Goal: Transaction & Acquisition: Book appointment/travel/reservation

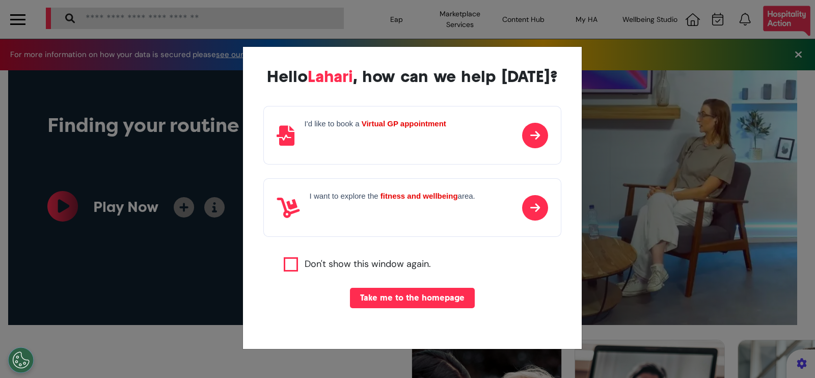
scroll to position [0, 407]
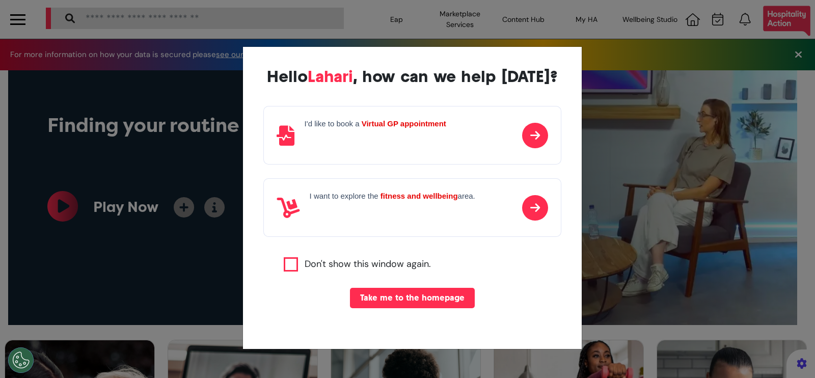
click at [475, 149] on div "I'd like to book a Virtual GP appointment" at bounding box center [412, 135] width 298 height 59
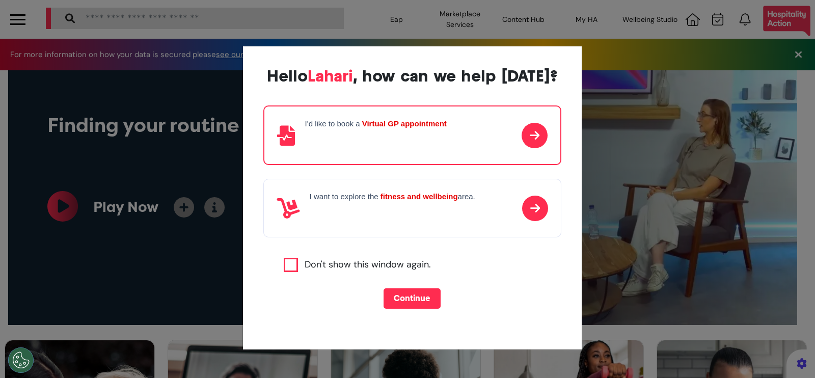
click at [405, 298] on button "Continue" at bounding box center [411, 298] width 57 height 20
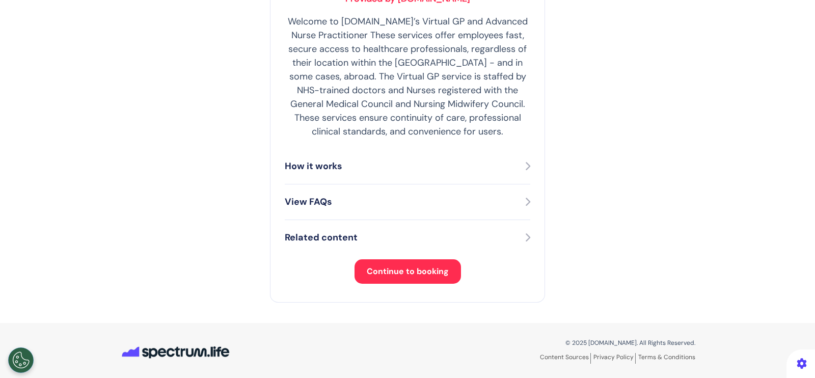
scroll to position [221, 0]
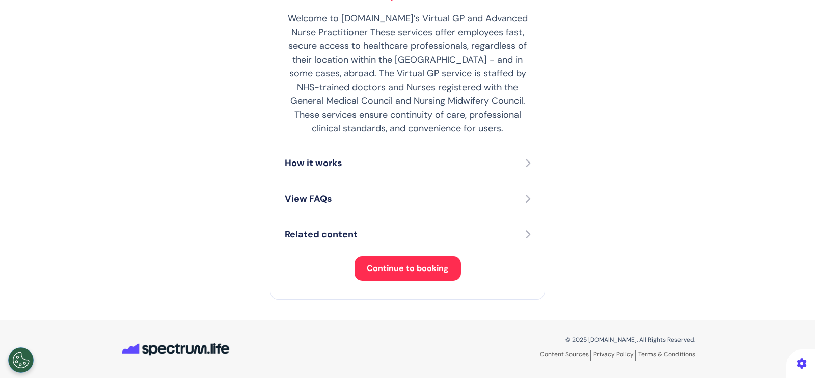
click at [396, 263] on span "Continue to booking" at bounding box center [408, 268] width 82 height 11
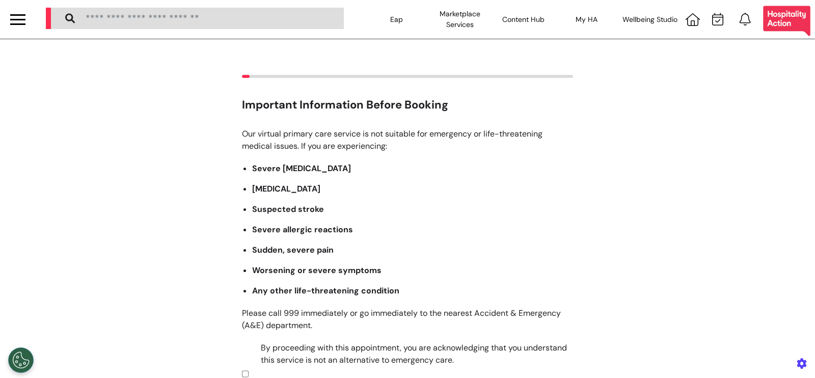
scroll to position [168, 0]
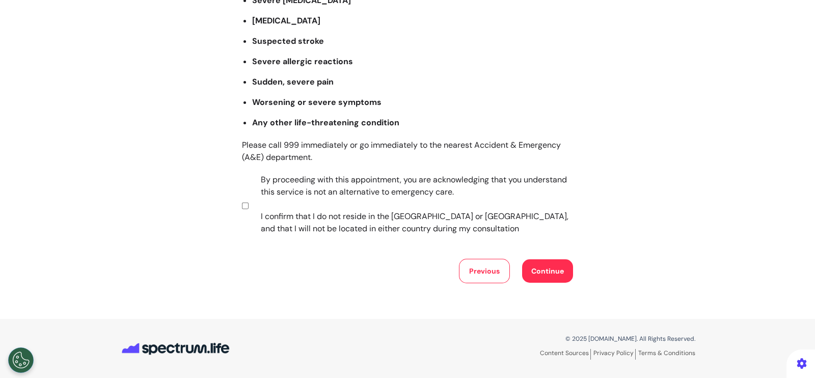
click at [526, 270] on button "Continue" at bounding box center [547, 270] width 51 height 23
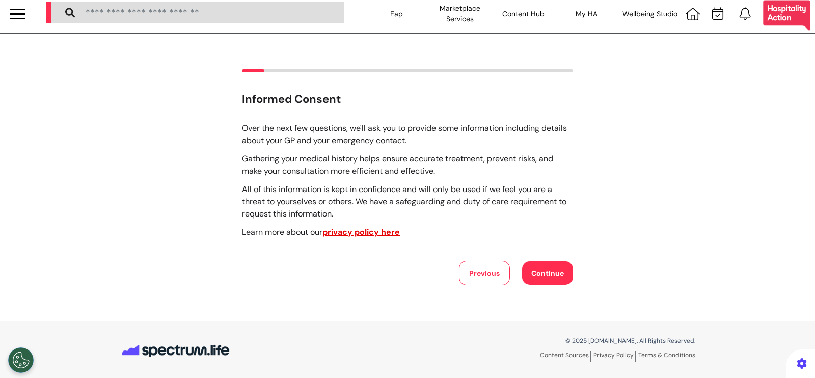
scroll to position [7, 0]
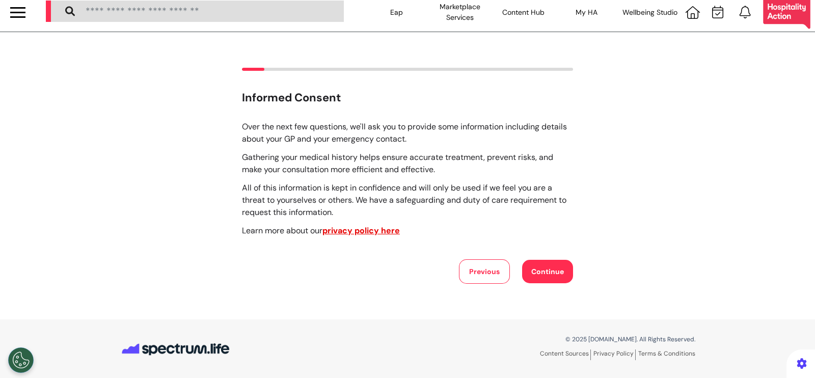
click at [540, 273] on button "Continue" at bounding box center [547, 271] width 51 height 23
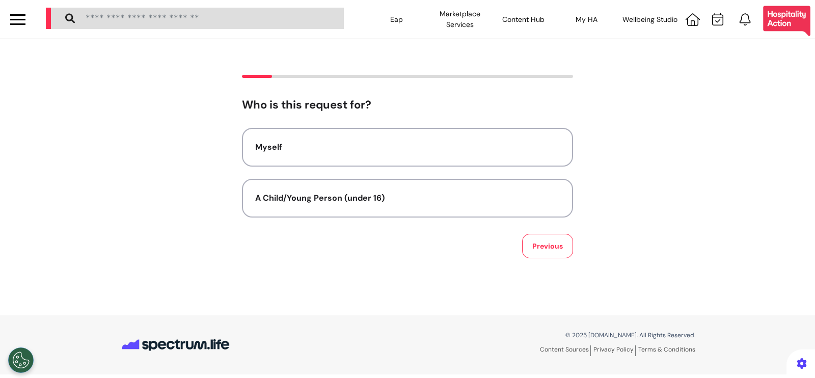
scroll to position [0, 0]
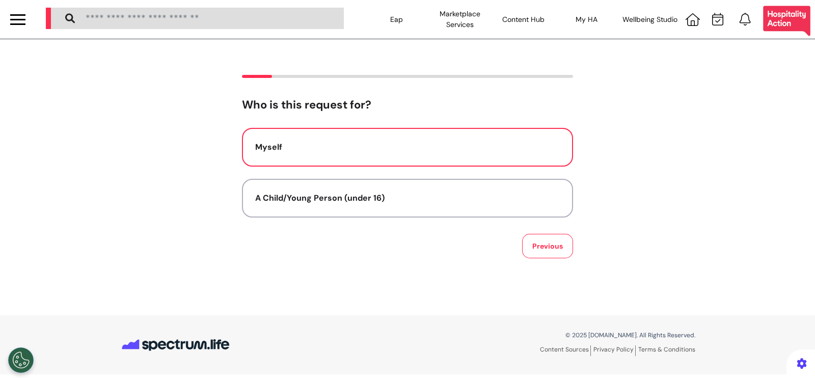
click at [375, 162] on button "Myself" at bounding box center [407, 147] width 331 height 39
select select "******"
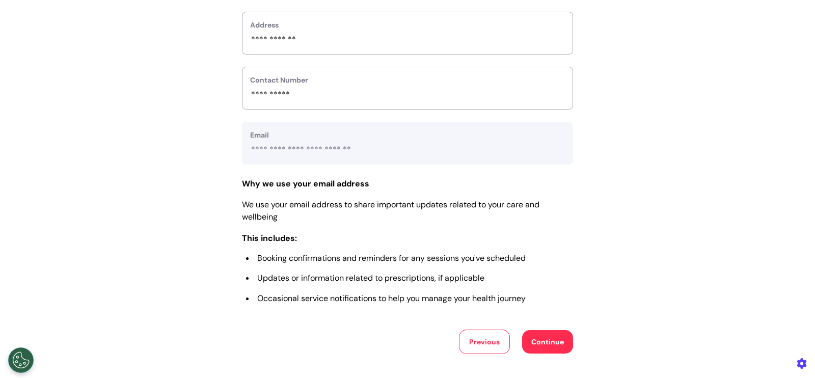
scroll to position [382, 0]
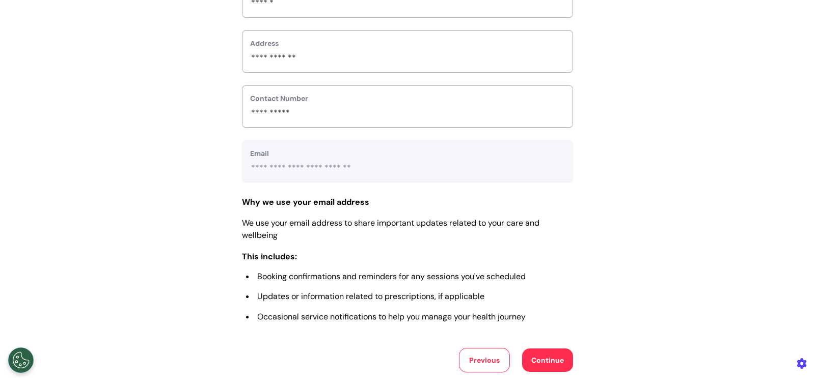
click at [549, 370] on button "Continue" at bounding box center [547, 359] width 51 height 23
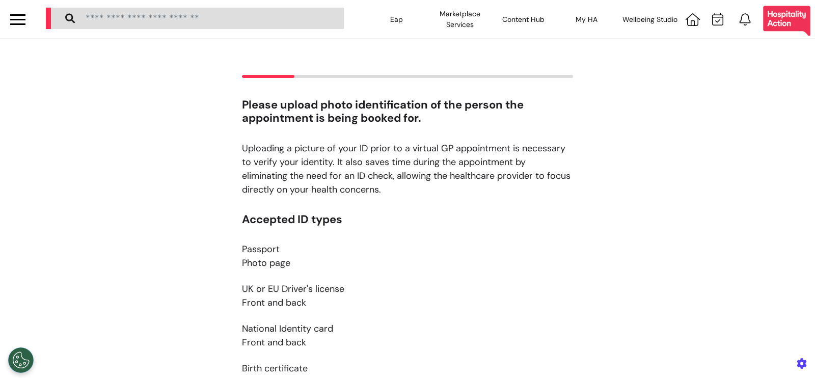
scroll to position [190, 0]
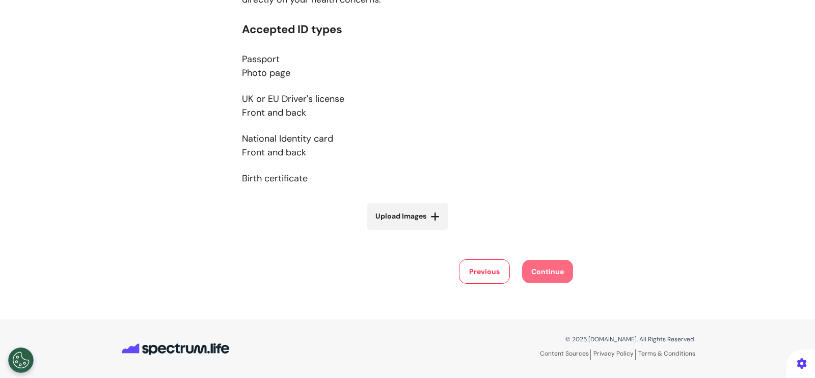
click at [430, 214] on icon at bounding box center [434, 216] width 9 height 10
click at [427, 232] on input "Upload Images" at bounding box center [407, 237] width 121 height 11
type input "**********"
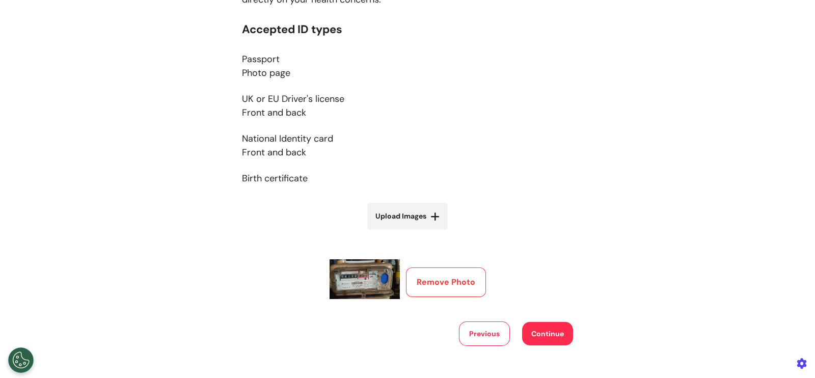
click at [550, 340] on button "Continue" at bounding box center [547, 333] width 51 height 23
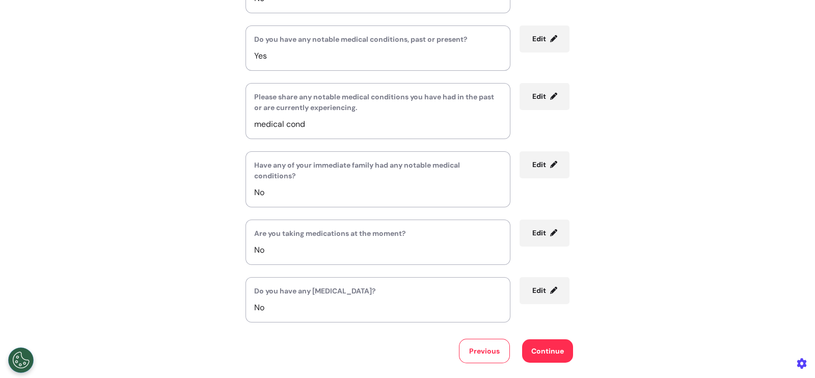
click at [535, 352] on button "Continue" at bounding box center [547, 350] width 51 height 23
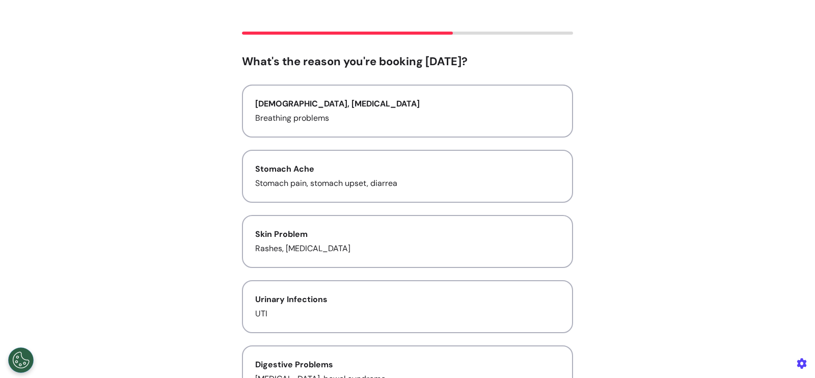
scroll to position [0, 0]
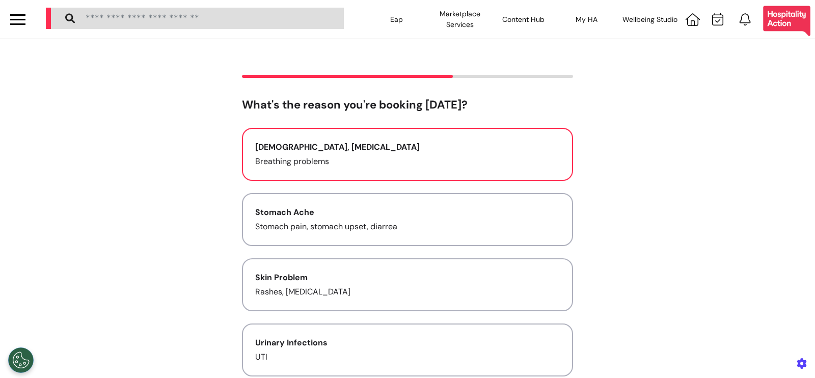
click at [392, 168] on button "Asthma, Cold and Flu Breathing problems" at bounding box center [407, 154] width 331 height 53
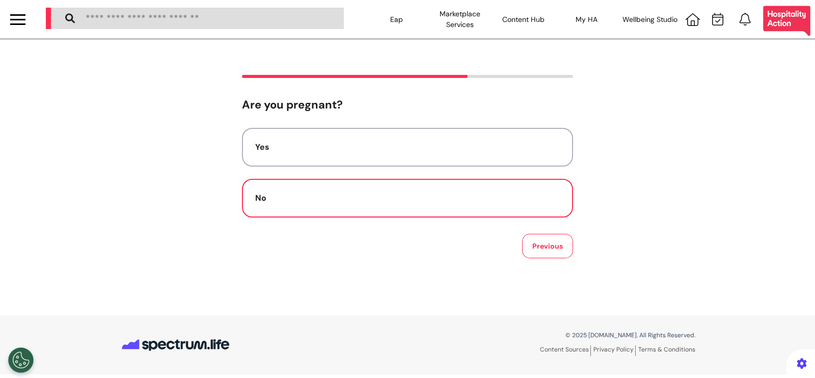
click at [449, 210] on button "No" at bounding box center [407, 198] width 331 height 39
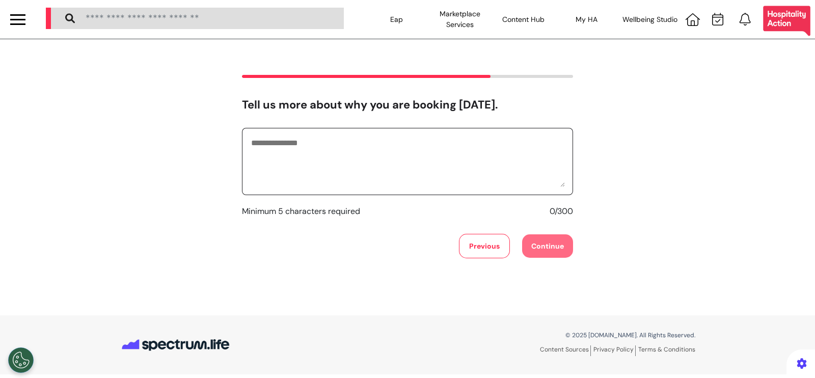
click at [405, 174] on textarea at bounding box center [407, 161] width 315 height 51
type textarea "*******"
click at [556, 236] on button "Continue" at bounding box center [547, 245] width 51 height 23
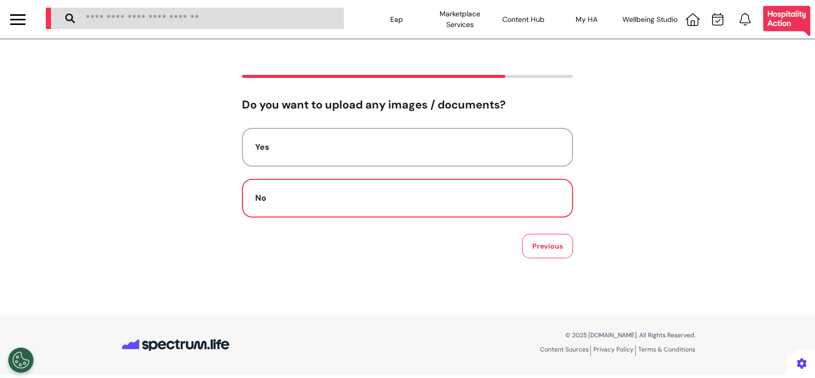
click at [449, 198] on div "No" at bounding box center [407, 198] width 305 height 12
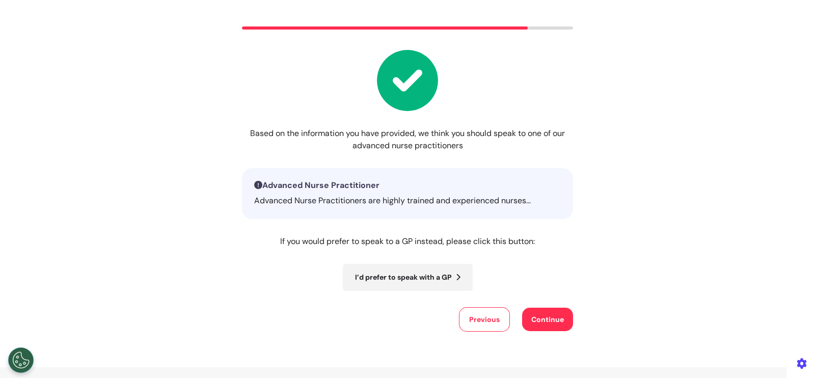
scroll to position [97, 0]
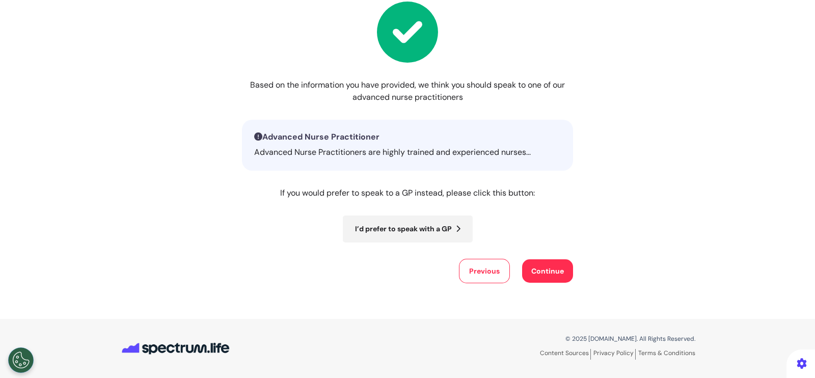
click at [557, 270] on button "Continue" at bounding box center [547, 270] width 51 height 23
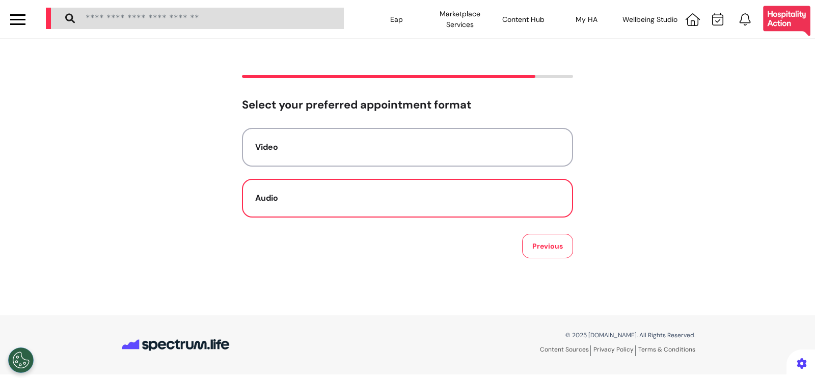
click at [410, 189] on button "Audio" at bounding box center [407, 198] width 331 height 39
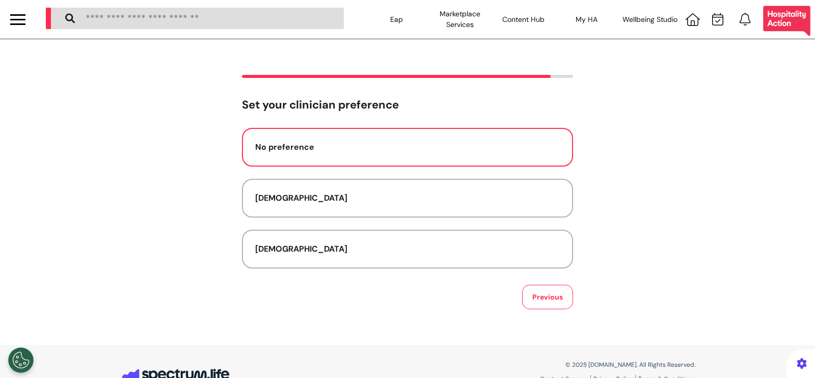
click at [489, 146] on div "No preference" at bounding box center [407, 147] width 305 height 12
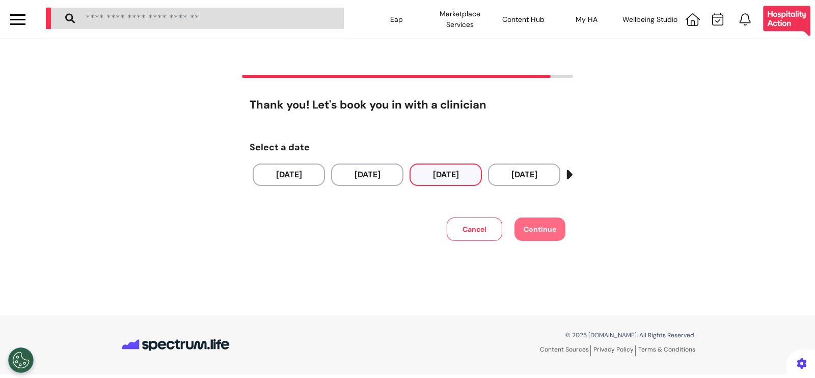
click at [453, 169] on button "28 Sep 2025" at bounding box center [445, 174] width 72 height 22
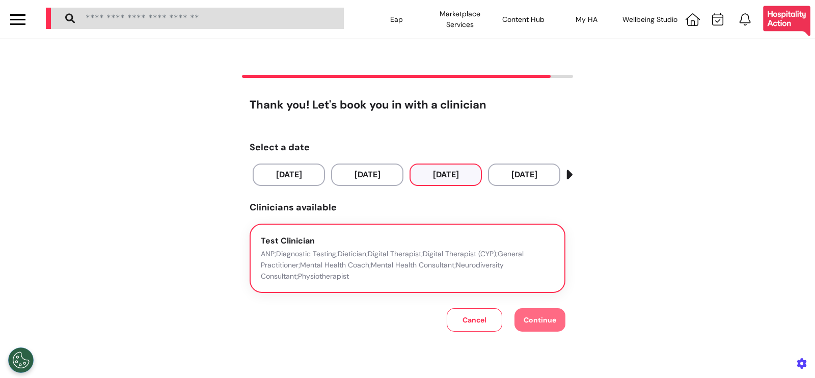
click at [353, 250] on p "ANP;Diagnostic Testing;Dietician;Digital Therapist;Digital Therapist (CYP);Gene…" at bounding box center [407, 265] width 293 height 34
click at [544, 322] on span "Continue" at bounding box center [540, 319] width 33 height 9
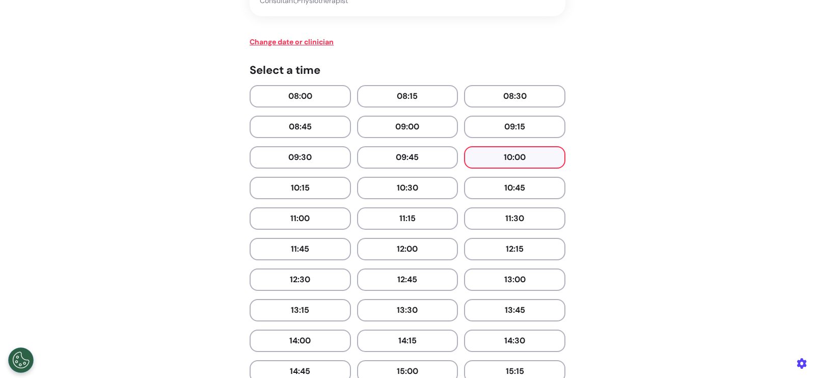
scroll to position [445, 0]
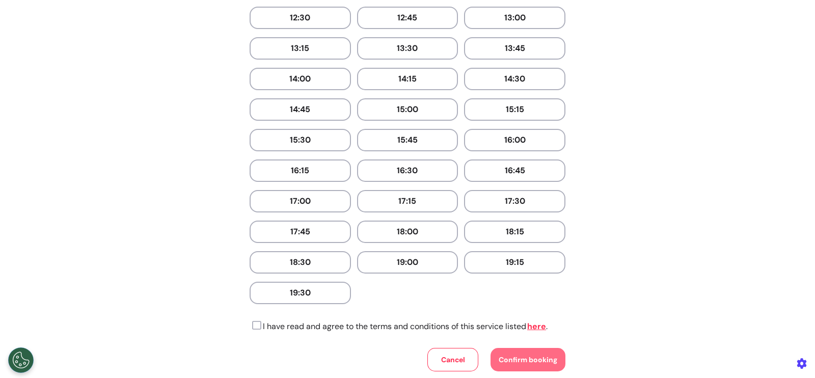
click at [253, 321] on icon at bounding box center [256, 325] width 12 height 10
click at [253, 322] on icon at bounding box center [256, 325] width 12 height 10
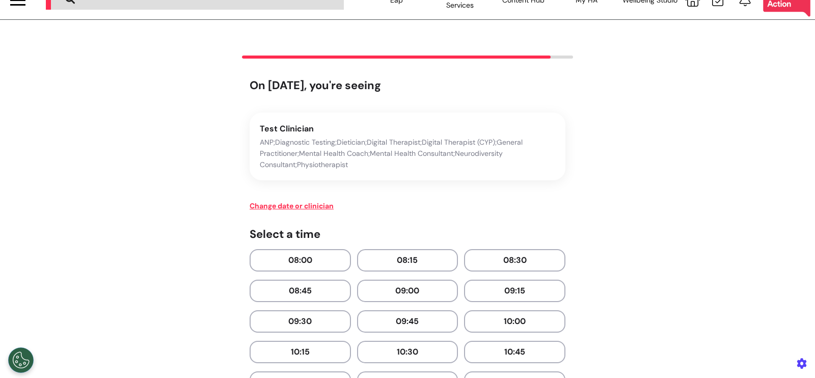
scroll to position [0, 0]
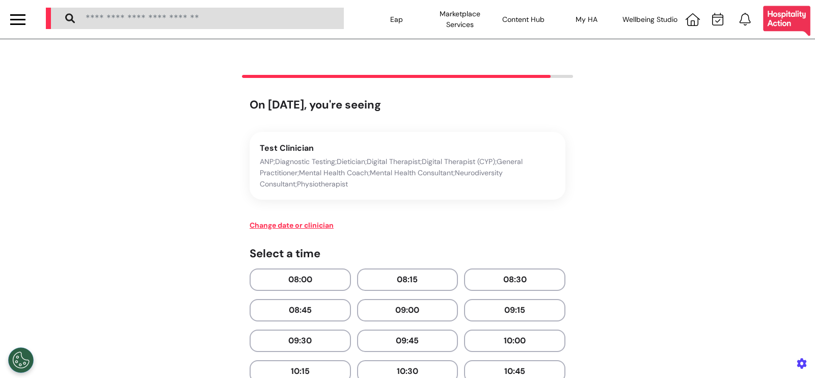
click at [692, 19] on div at bounding box center [719, 19] width 77 height 39
click at [685, 19] on icon at bounding box center [692, 19] width 14 height 13
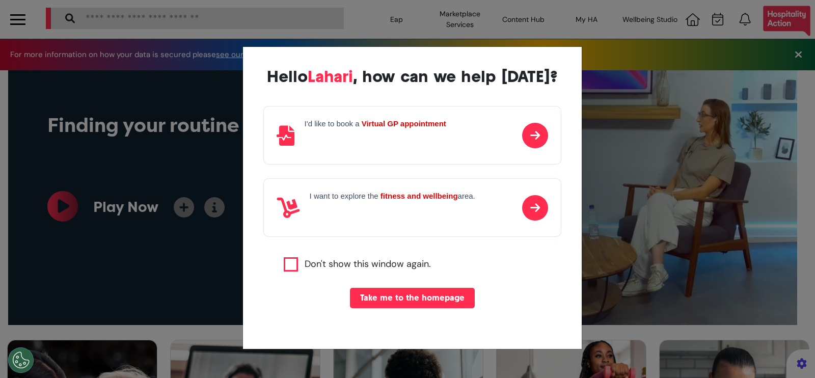
click at [425, 298] on button "Take me to the homepage" at bounding box center [412, 298] width 125 height 20
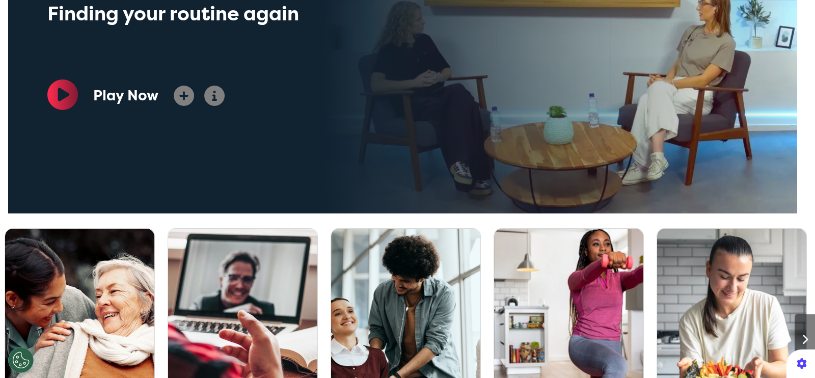
scroll to position [254, 0]
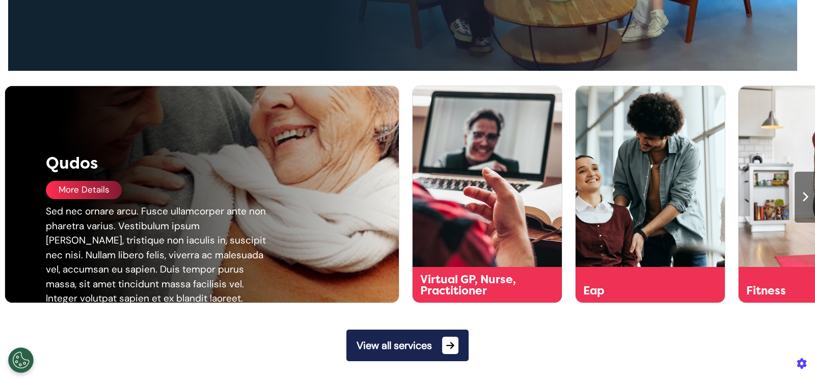
click at [78, 197] on div "More Details" at bounding box center [84, 190] width 76 height 18
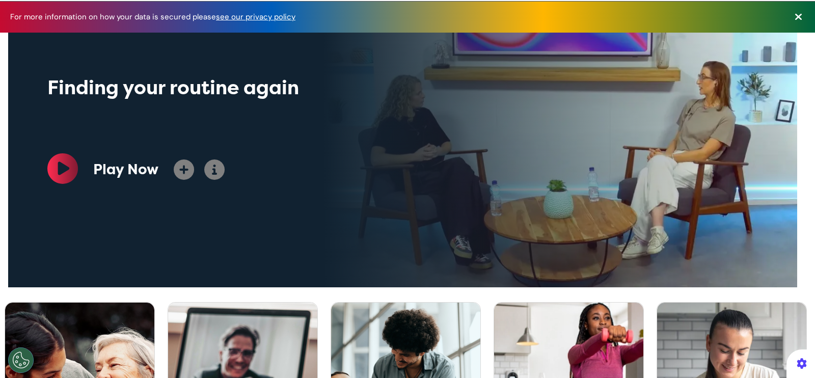
scroll to position [0, 0]
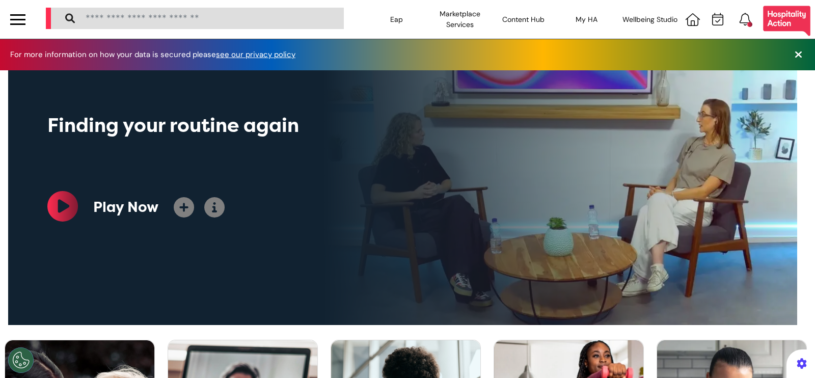
click at [708, 25] on div at bounding box center [717, 19] width 19 height 13
click at [712, 23] on icon at bounding box center [717, 19] width 11 height 13
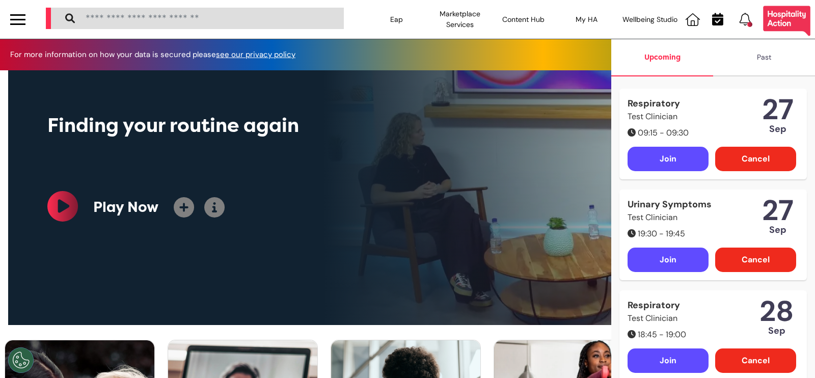
click at [748, 154] on div "Cancel" at bounding box center [755, 159] width 81 height 24
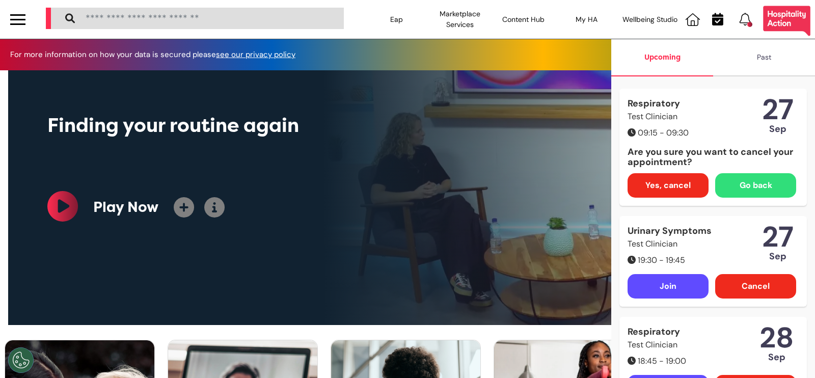
click at [654, 197] on div "Yes, cancel" at bounding box center [667, 185] width 81 height 24
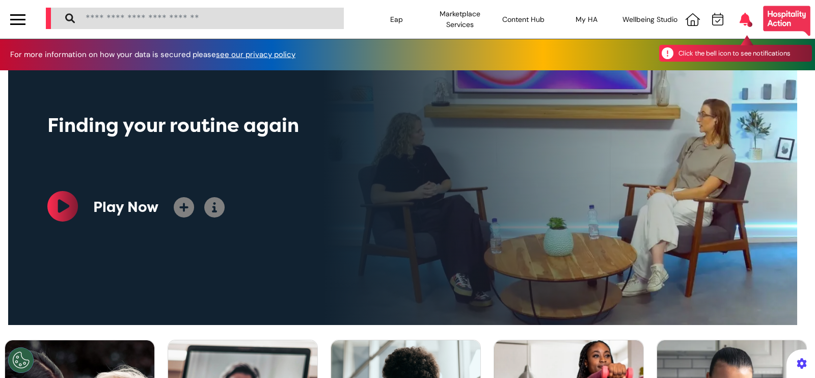
click at [739, 18] on icon at bounding box center [744, 19] width 11 height 13
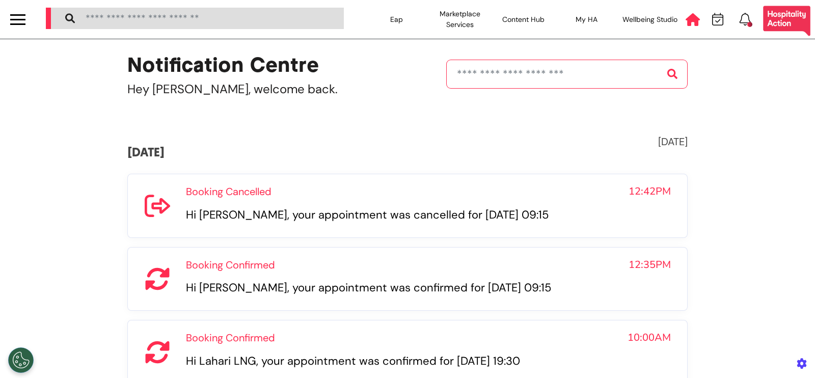
click at [685, 21] on icon at bounding box center [692, 19] width 14 height 13
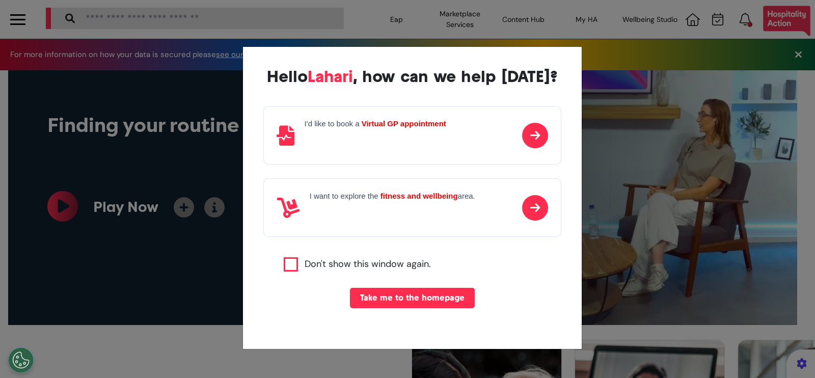
scroll to position [0, 407]
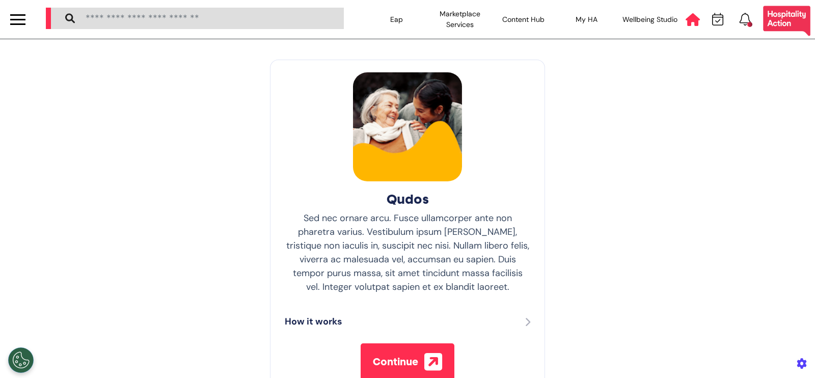
click at [685, 23] on icon at bounding box center [692, 19] width 14 height 13
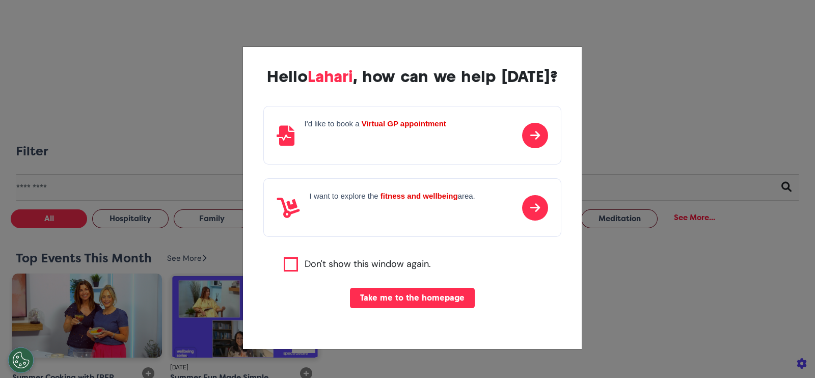
scroll to position [0, 407]
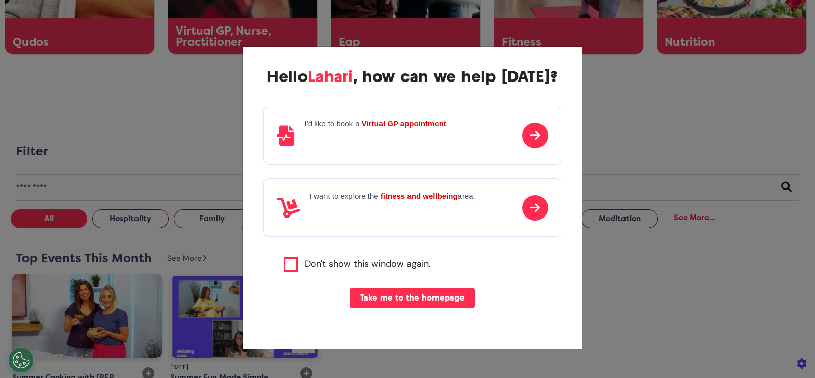
click at [445, 294] on button "Take me to the homepage" at bounding box center [412, 298] width 125 height 20
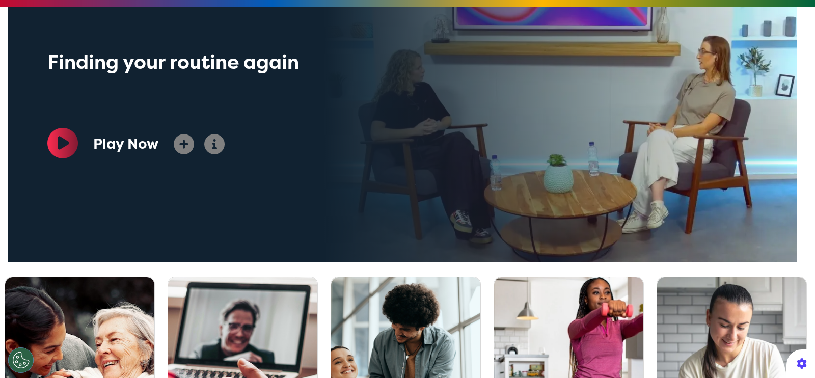
scroll to position [0, 0]
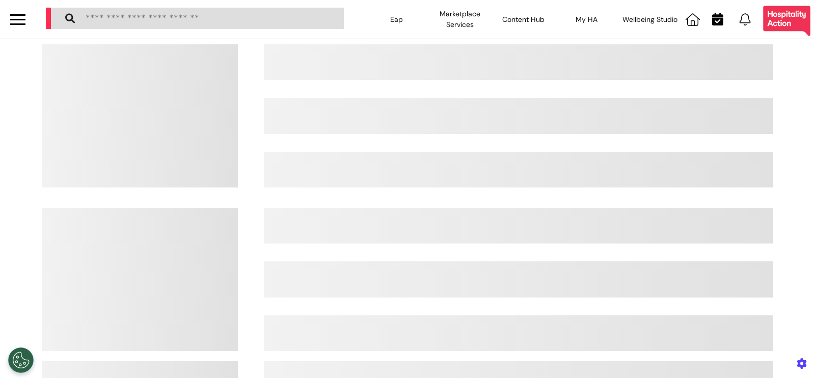
click at [712, 20] on icon at bounding box center [717, 19] width 11 height 13
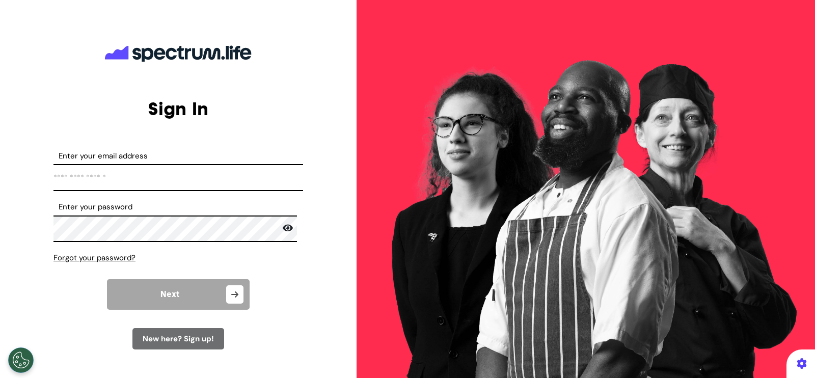
click at [198, 172] on input "Enter your email address" at bounding box center [178, 177] width 250 height 27
type input "**********"
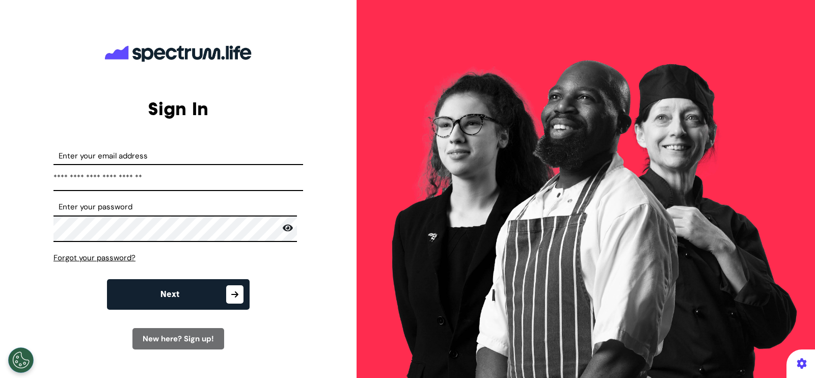
click at [223, 284] on button "Next" at bounding box center [178, 294] width 143 height 31
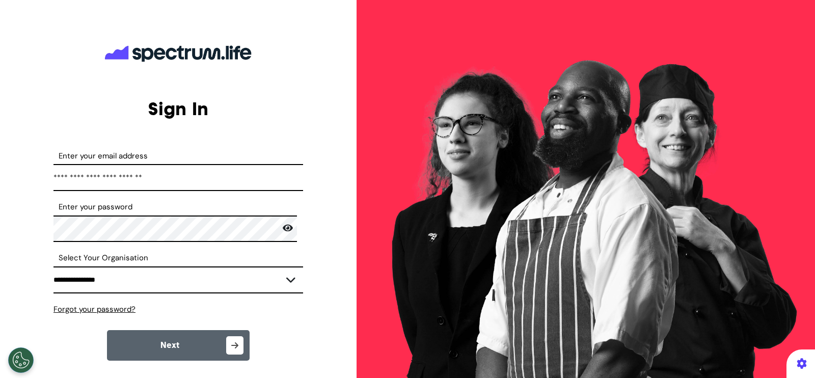
click at [204, 281] on select "**********" at bounding box center [178, 279] width 250 height 27
select select "****"
click at [53, 266] on select "**********" at bounding box center [178, 279] width 250 height 27
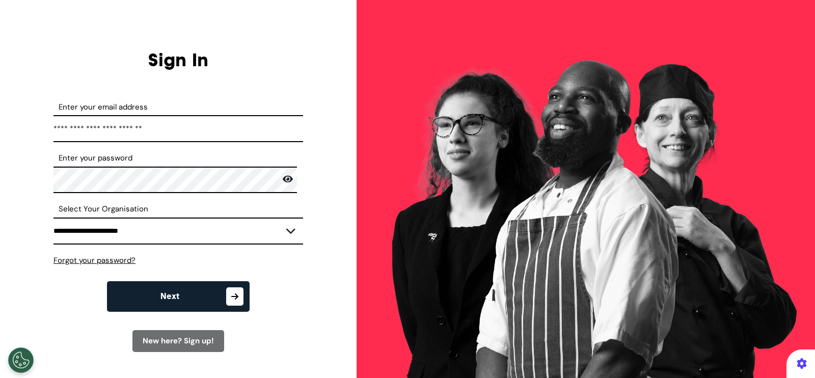
scroll to position [77, 0]
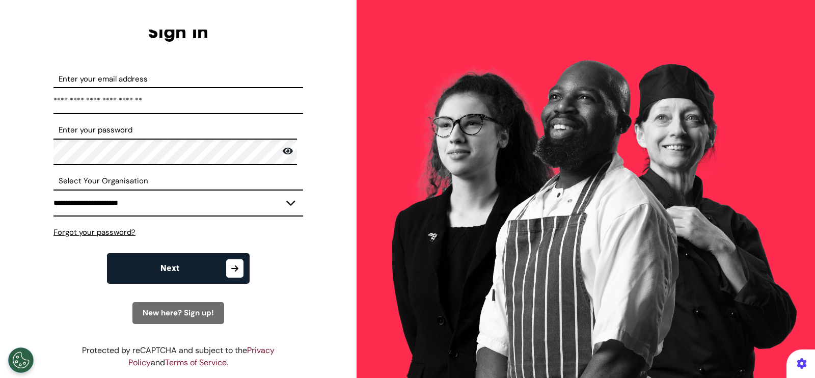
click at [221, 273] on button "Next" at bounding box center [178, 268] width 143 height 31
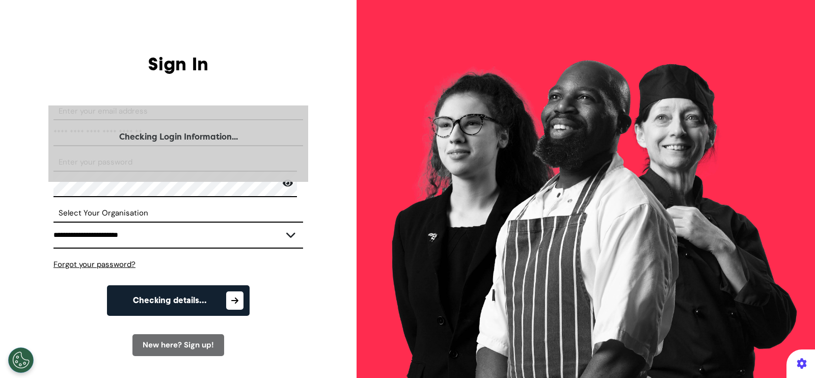
scroll to position [0, 0]
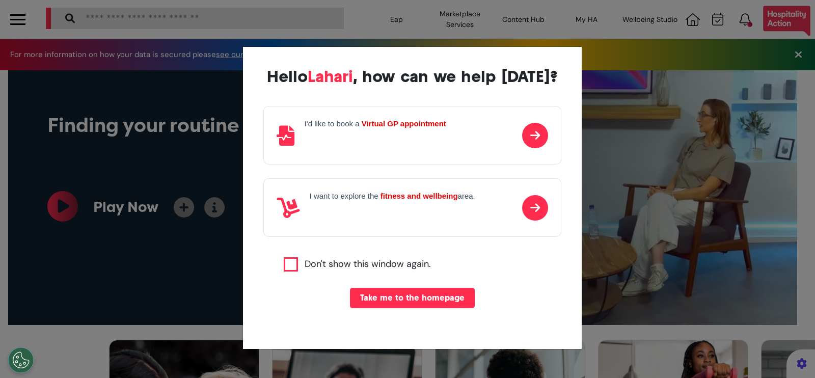
click at [708, 20] on div "Hello Lahari , how can we help today? I'd like to book a Virtual GP appointment…" at bounding box center [407, 189] width 815 height 378
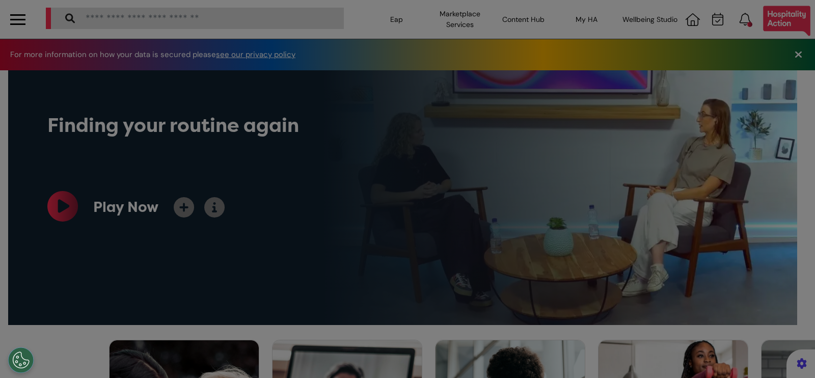
scroll to position [0, 407]
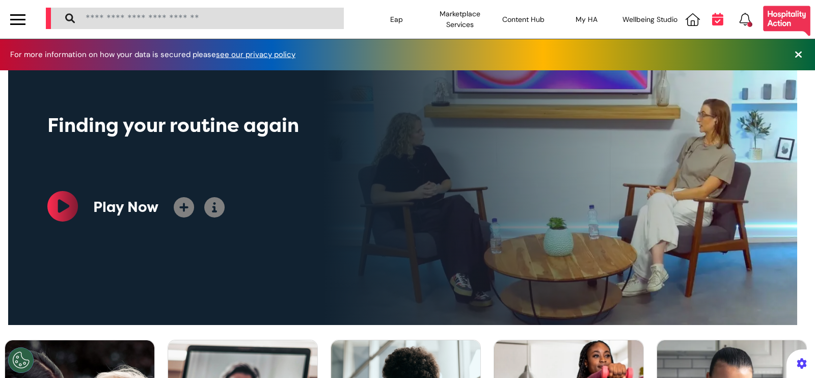
click at [712, 21] on icon at bounding box center [717, 19] width 11 height 13
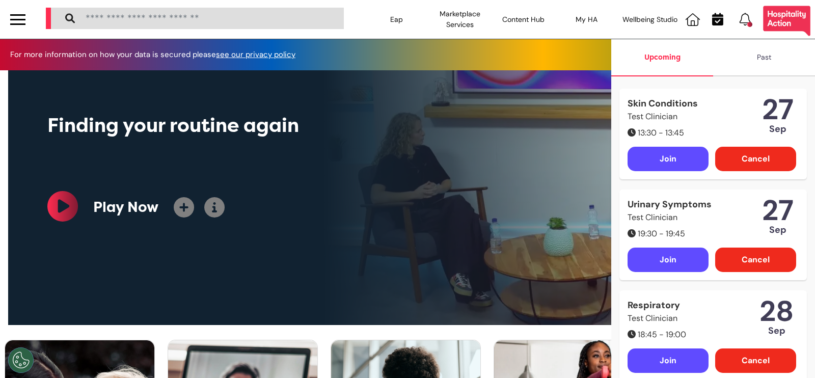
click at [737, 154] on div "Cancel" at bounding box center [755, 159] width 81 height 24
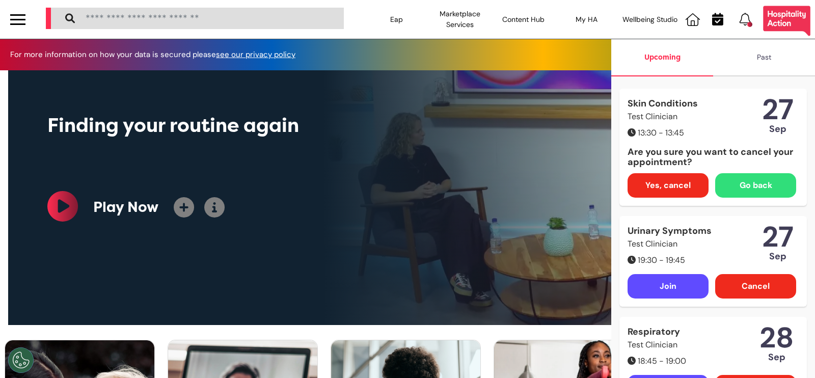
click at [675, 181] on span "Yes, cancel" at bounding box center [667, 185] width 45 height 12
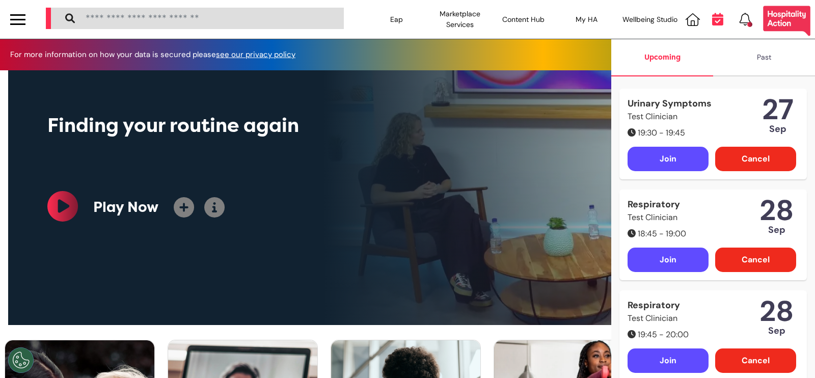
click at [716, 23] on icon at bounding box center [717, 19] width 11 height 13
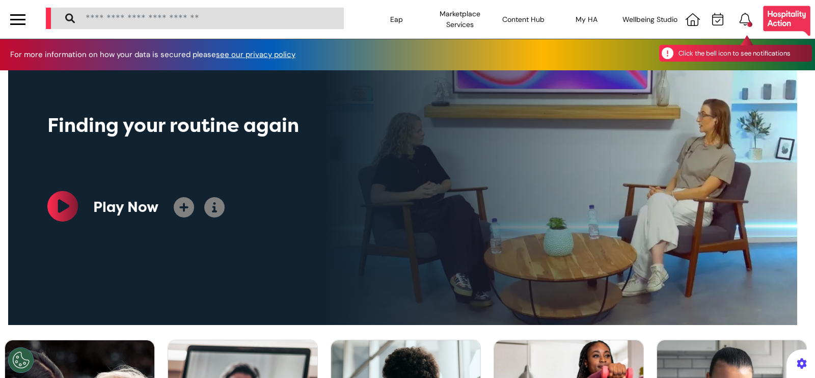
click at [735, 16] on div "Click the bell icon to see notifications" at bounding box center [744, 19] width 19 height 13
click at [739, 17] on icon at bounding box center [744, 19] width 11 height 13
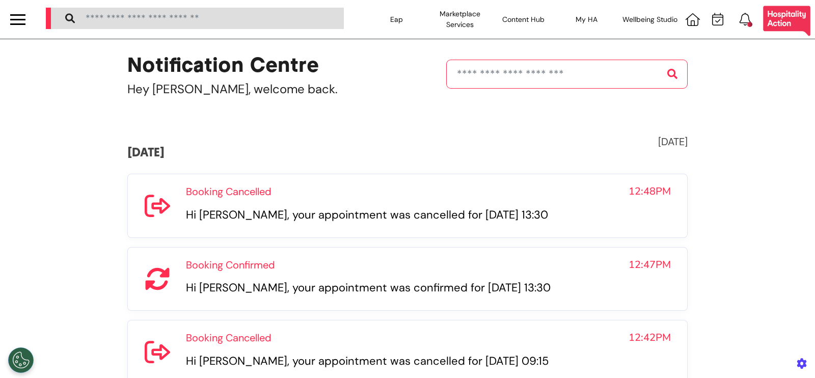
click at [337, 130] on div "Today 26th of September 2025" at bounding box center [407, 144] width 560 height 51
click at [707, 26] on div "Click the bell icon to see notifications" at bounding box center [719, 19] width 77 height 39
click at [712, 24] on icon at bounding box center [717, 19] width 11 height 13
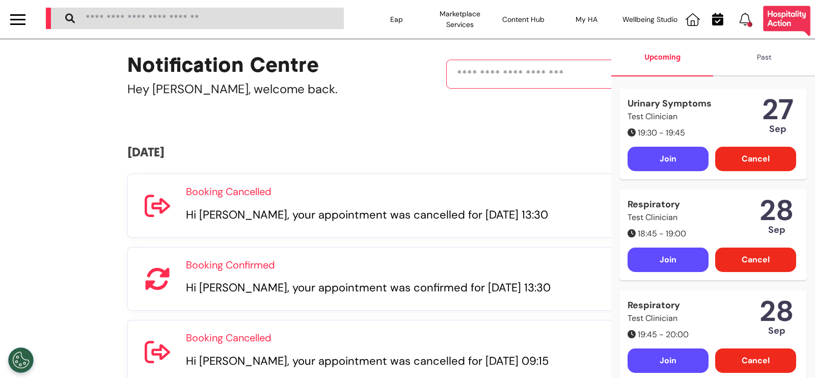
click at [385, 116] on div "Notification Centre Hey Lahari, welcome back. Today 26th of September 2025 Book…" at bounding box center [407, 367] width 581 height 656
click at [722, 21] on icon at bounding box center [717, 19] width 11 height 13
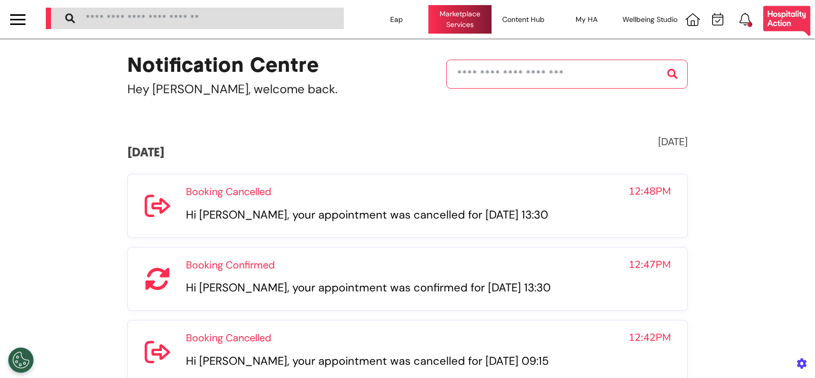
click at [454, 24] on div "Marketplace Services" at bounding box center [459, 19] width 63 height 29
click at [685, 17] on icon at bounding box center [692, 19] width 14 height 13
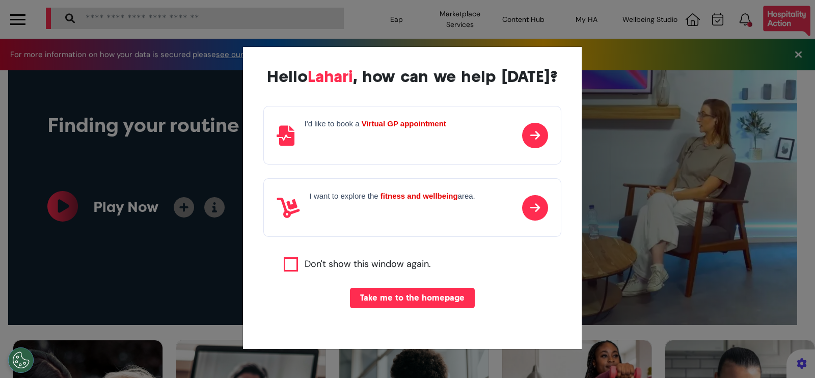
scroll to position [0, 407]
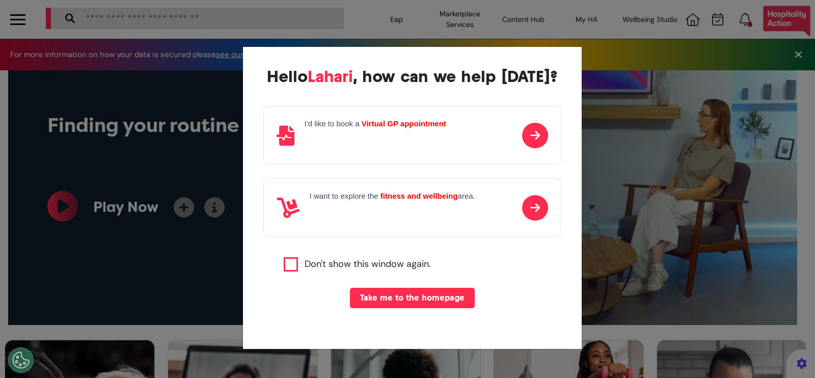
click at [423, 132] on p at bounding box center [376, 138] width 142 height 15
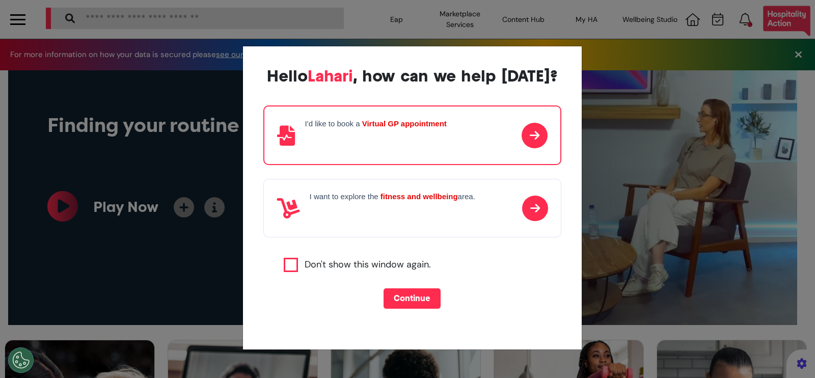
click at [394, 304] on button "Continue" at bounding box center [411, 298] width 57 height 20
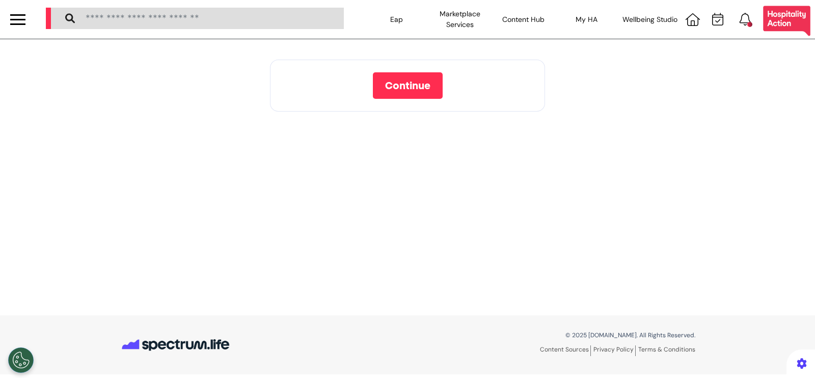
click at [413, 90] on span "Continue" at bounding box center [407, 85] width 45 height 10
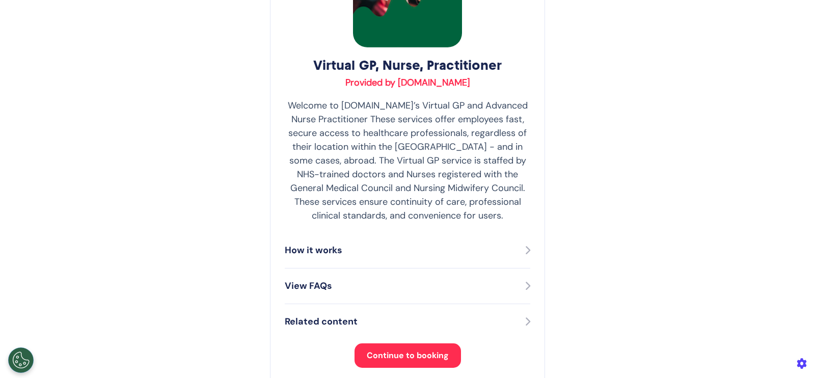
scroll to position [221, 0]
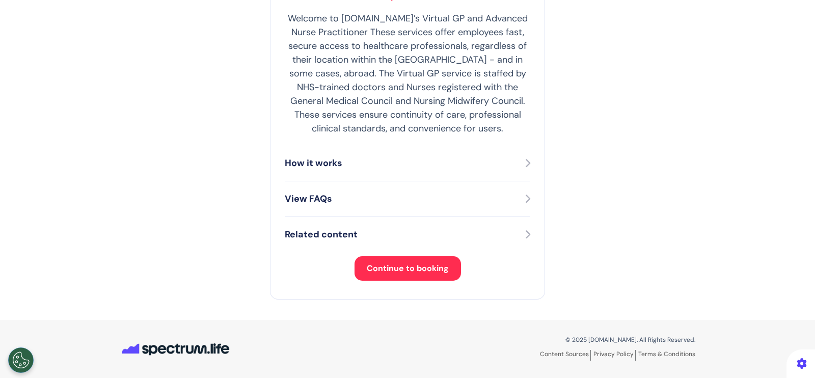
click at [442, 269] on span "Continue to booking" at bounding box center [408, 268] width 82 height 11
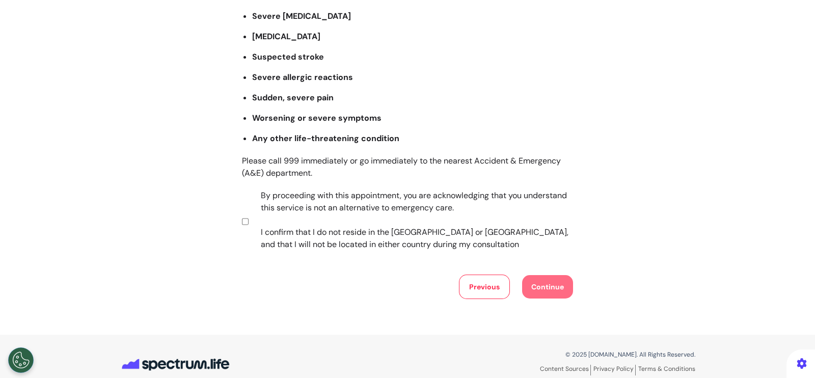
scroll to position [168, 0]
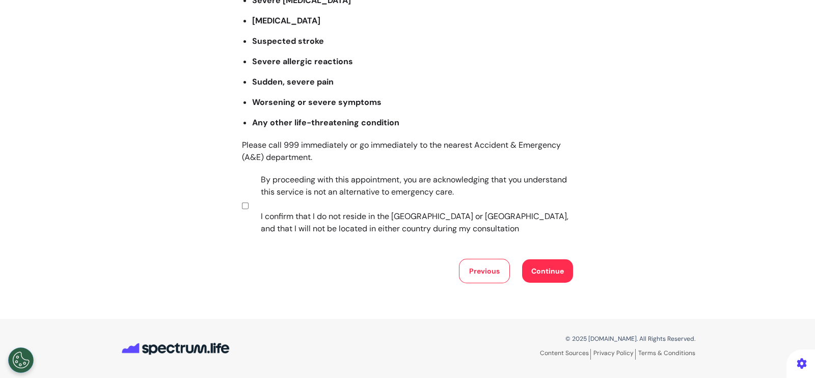
click at [552, 266] on button "Continue" at bounding box center [547, 270] width 51 height 23
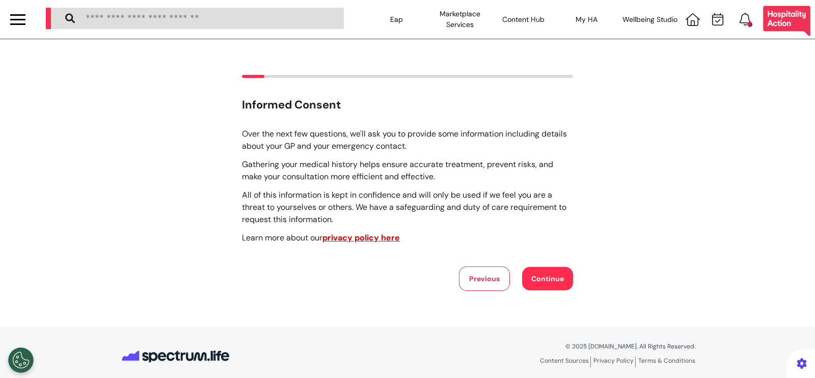
click at [555, 275] on button "Continue" at bounding box center [547, 278] width 51 height 23
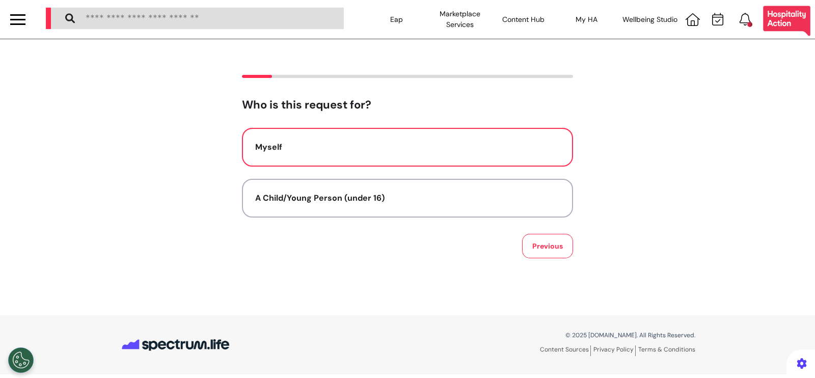
click at [410, 138] on button "Myself" at bounding box center [407, 147] width 331 height 39
select select "******"
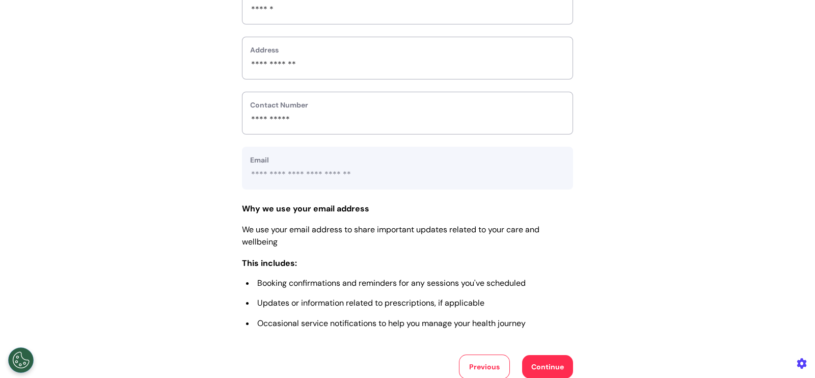
scroll to position [445, 0]
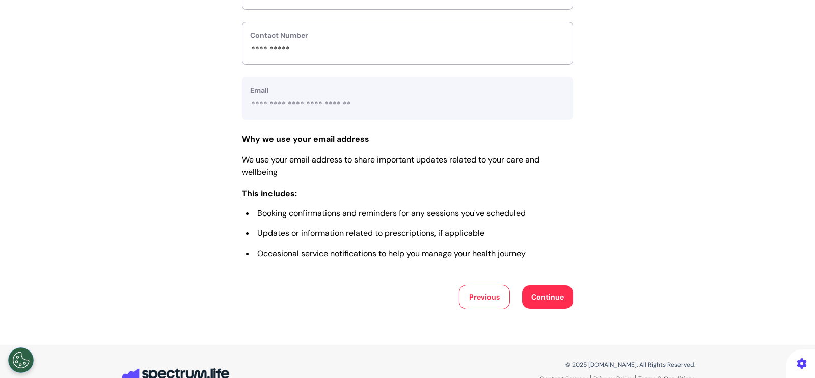
click at [549, 303] on button "Continue" at bounding box center [547, 296] width 51 height 23
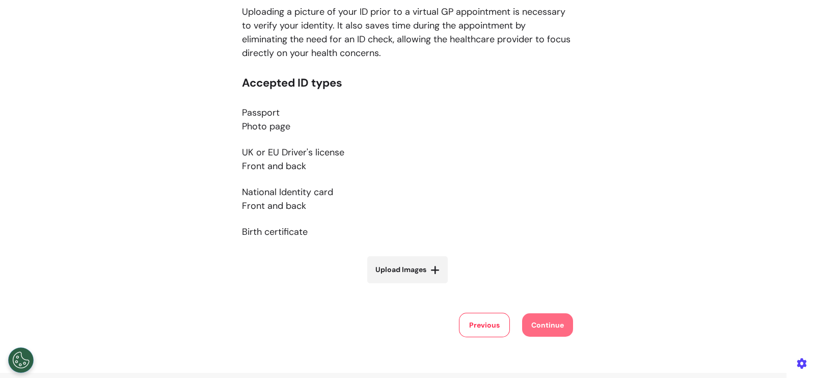
scroll to position [190, 0]
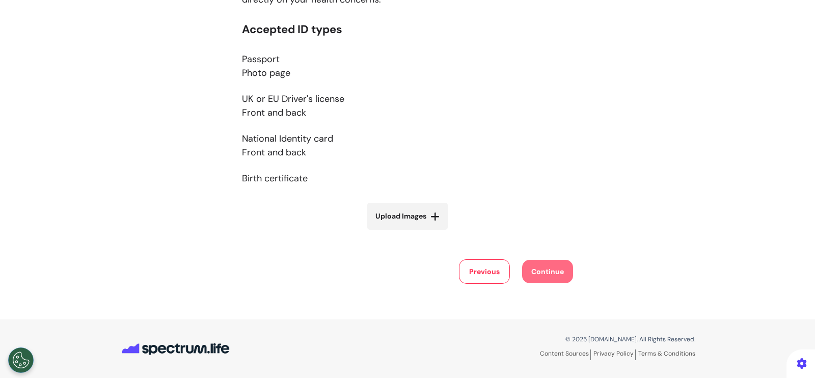
click at [414, 218] on span "Upload Images" at bounding box center [400, 216] width 51 height 11
click at [414, 232] on input "Upload Images" at bounding box center [407, 237] width 121 height 11
type input "**********"
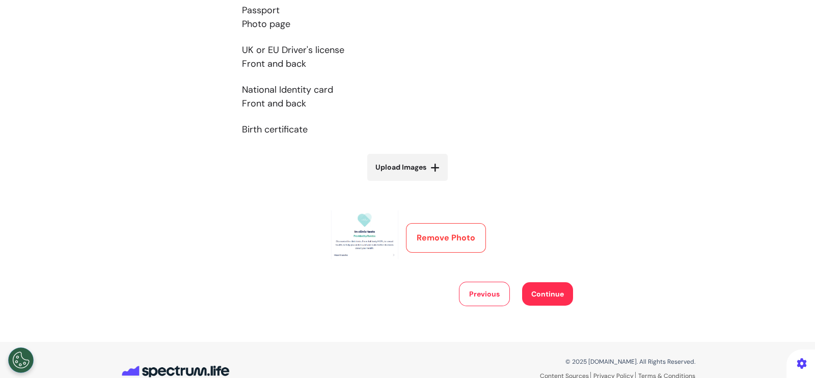
scroll to position [261, 0]
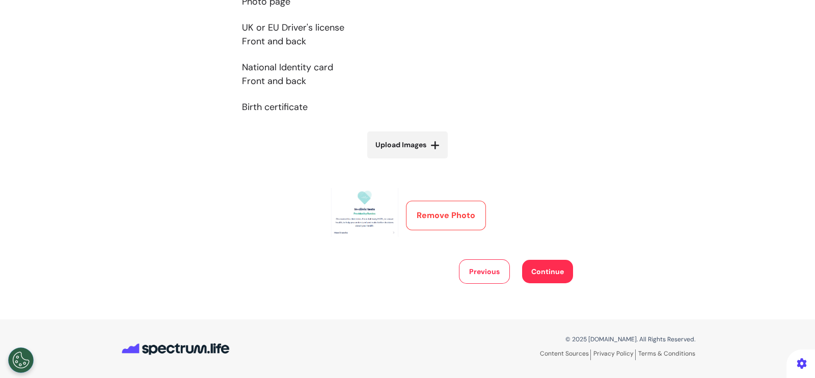
click at [552, 268] on button "Continue" at bounding box center [547, 271] width 51 height 23
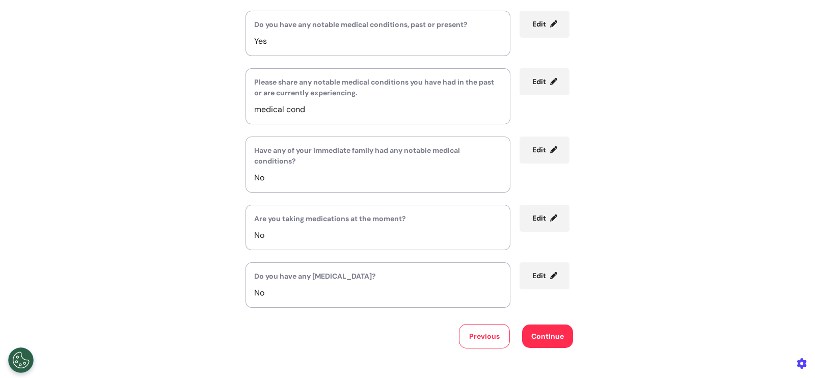
scroll to position [269, 0]
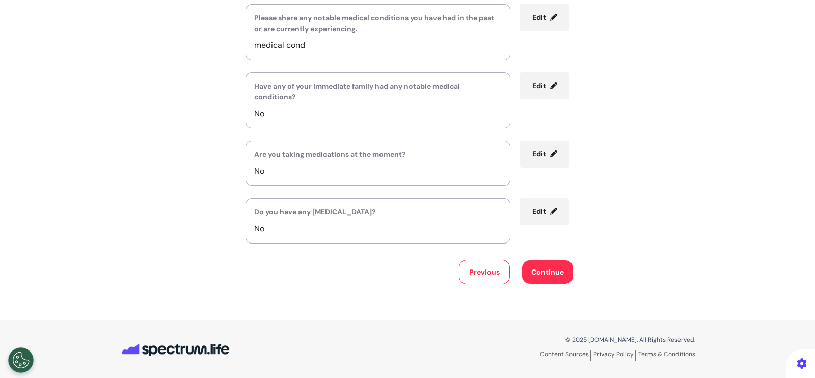
click at [561, 276] on button "Continue" at bounding box center [547, 271] width 51 height 23
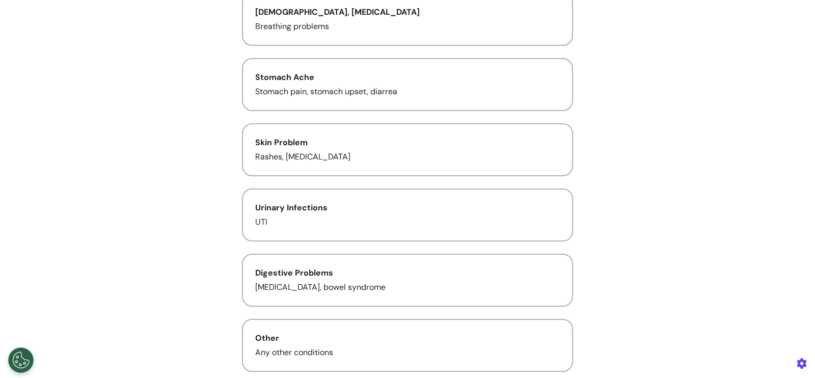
scroll to position [191, 0]
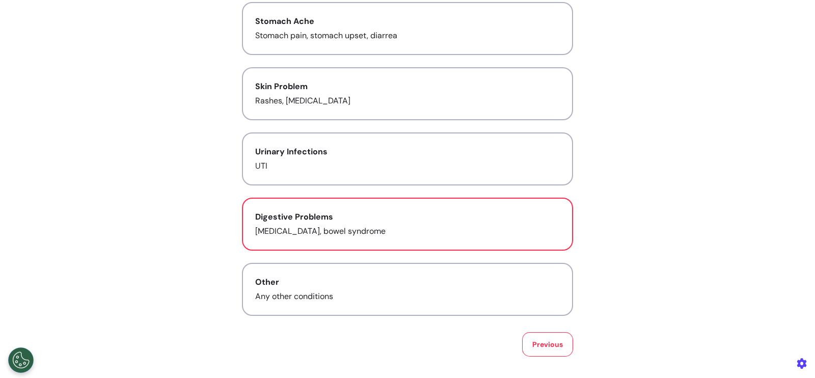
click at [415, 216] on div "Digestive Problems" at bounding box center [407, 217] width 305 height 12
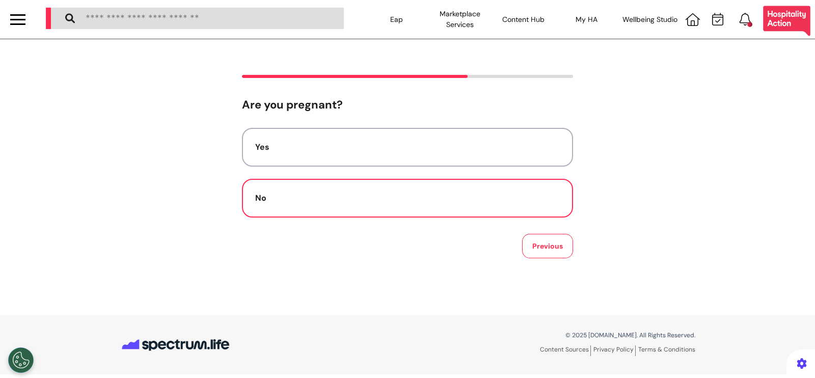
click at [443, 199] on div "No" at bounding box center [407, 198] width 305 height 12
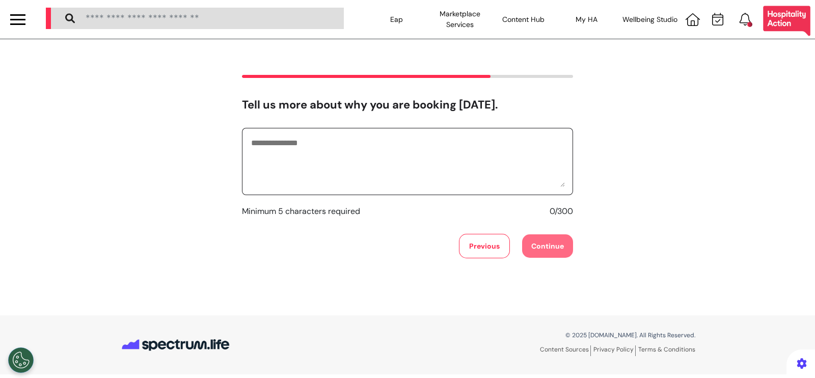
click at [443, 179] on textarea at bounding box center [407, 161] width 315 height 51
type textarea "**********"
click at [537, 260] on div "**********" at bounding box center [407, 177] width 815 height 276
click at [538, 256] on button "Continue" at bounding box center [547, 245] width 51 height 23
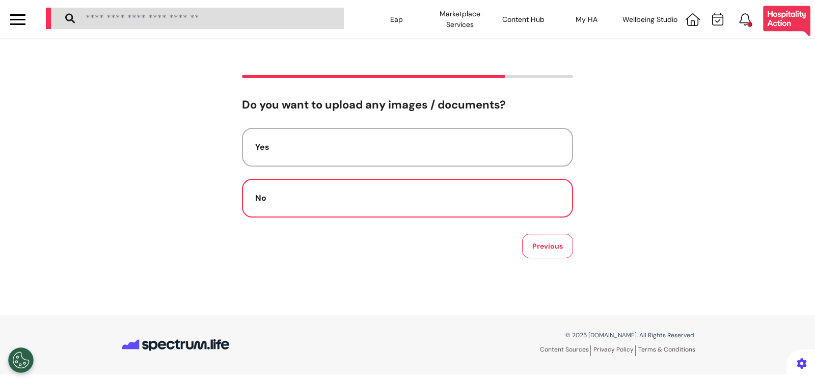
click at [347, 205] on button "No" at bounding box center [407, 198] width 331 height 39
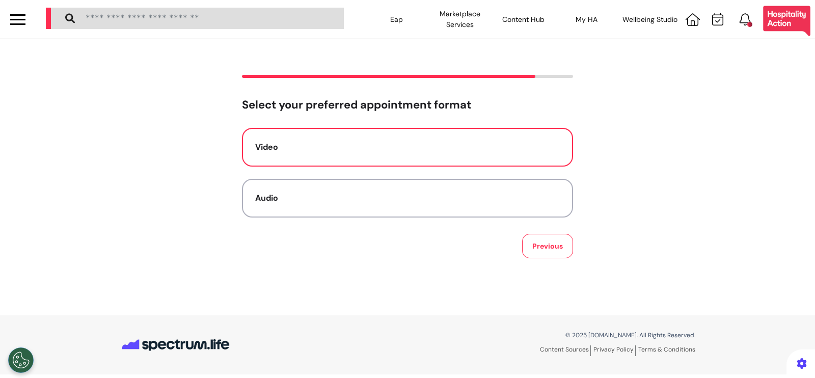
click at [426, 149] on div "Video" at bounding box center [407, 147] width 305 height 12
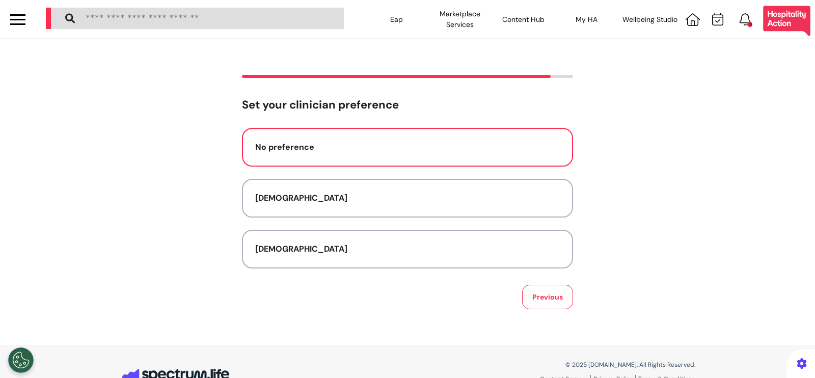
click at [480, 147] on div "No preference" at bounding box center [407, 147] width 305 height 12
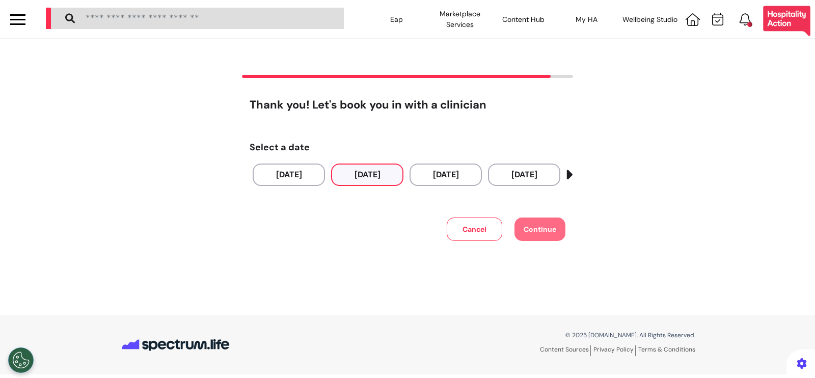
click at [341, 178] on button "27 Sep 2025" at bounding box center [367, 174] width 72 height 22
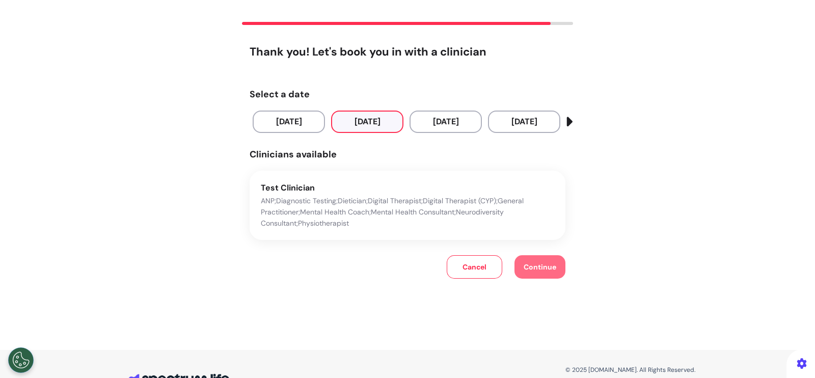
scroll to position [84, 0]
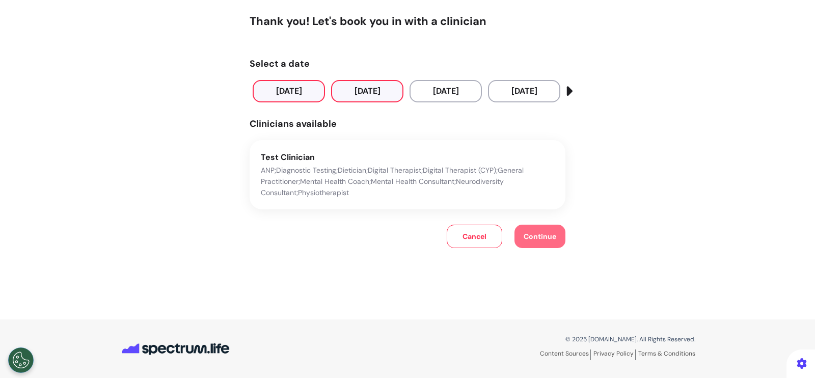
click at [285, 89] on button "26 Sep 2025" at bounding box center [289, 91] width 72 height 22
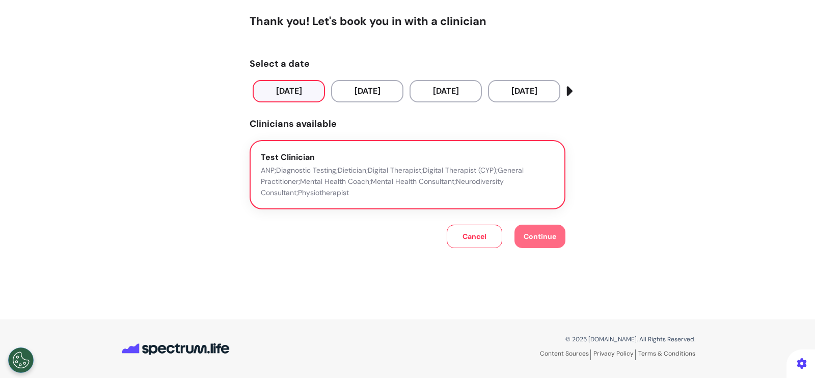
click at [306, 183] on p "ANP;Diagnostic Testing;Dietician;Digital Therapist;Digital Therapist (CYP);Gene…" at bounding box center [407, 181] width 293 height 34
click at [533, 238] on span "Continue" at bounding box center [540, 236] width 33 height 9
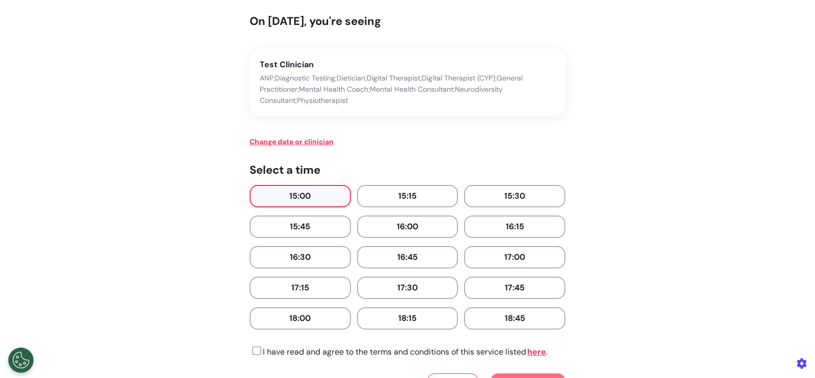
click at [315, 202] on button "15:00" at bounding box center [300, 196] width 101 height 22
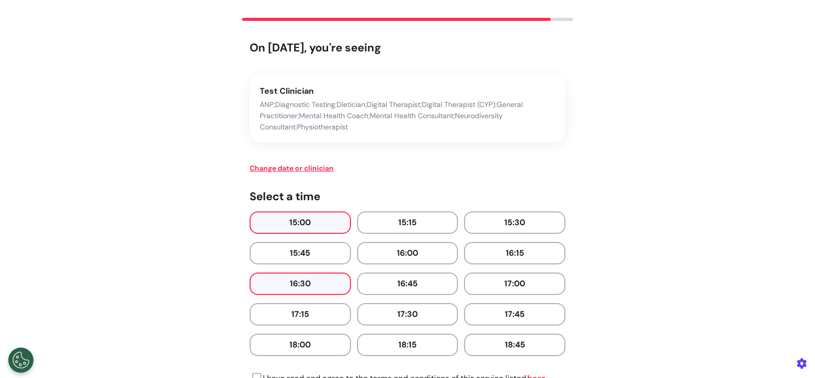
scroll to position [147, 0]
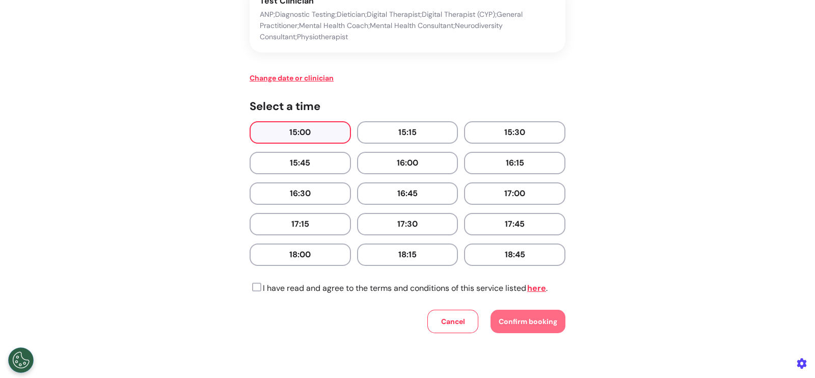
click at [250, 289] on icon at bounding box center [256, 287] width 12 height 10
click at [525, 322] on span "Confirm booking" at bounding box center [528, 321] width 59 height 9
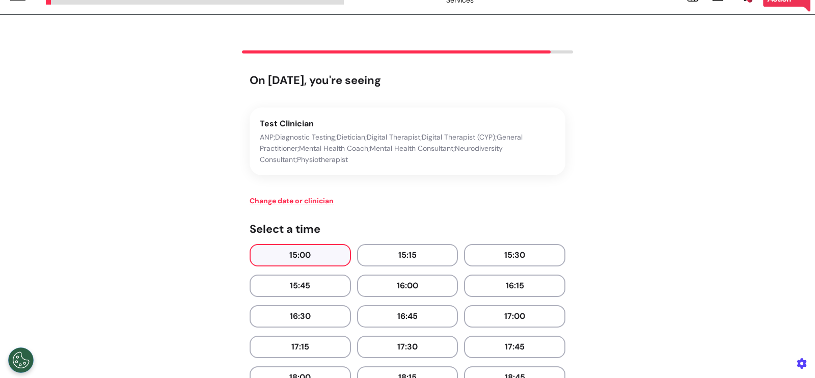
scroll to position [0, 0]
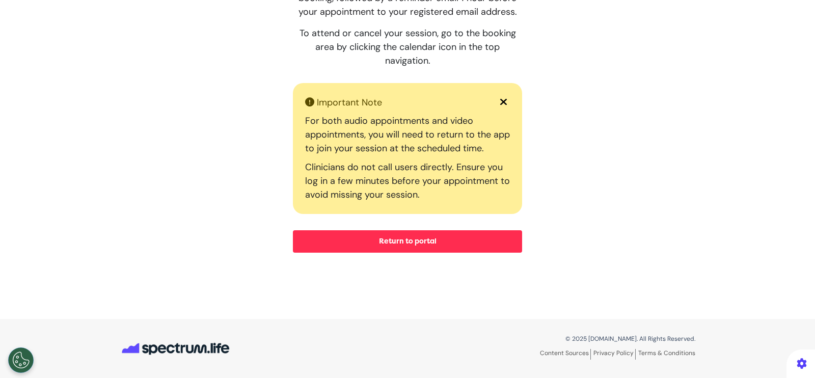
click at [476, 242] on button "Return to portal" at bounding box center [407, 241] width 229 height 22
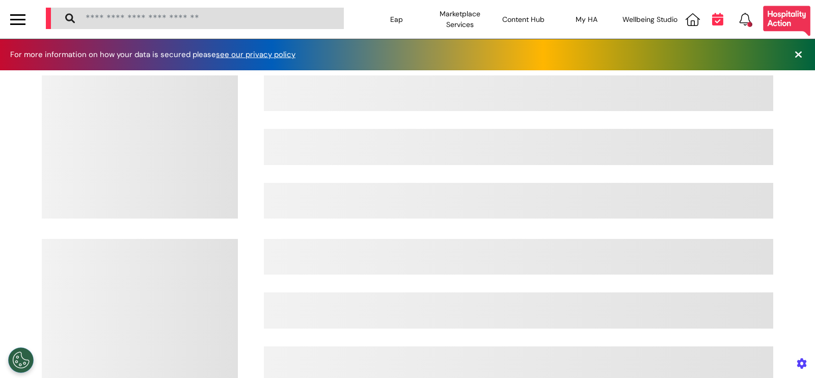
click at [712, 17] on icon at bounding box center [717, 19] width 11 height 13
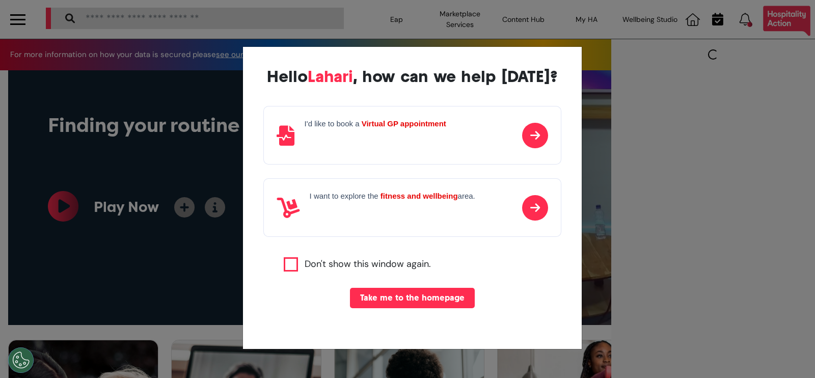
click at [438, 298] on button "Take me to the homepage" at bounding box center [412, 298] width 125 height 20
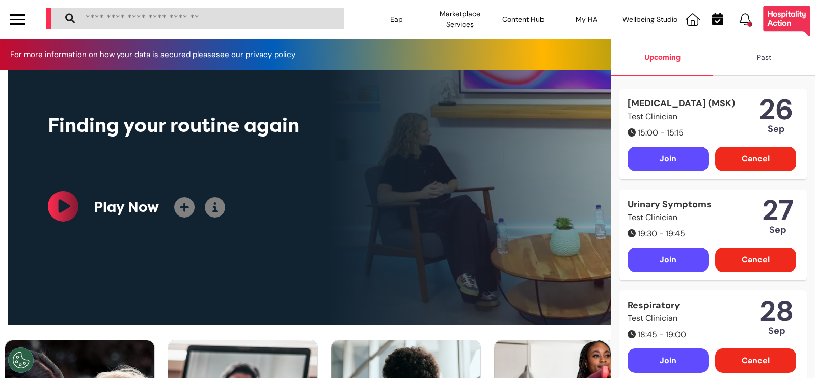
click at [739, 156] on div "Cancel" at bounding box center [755, 159] width 81 height 24
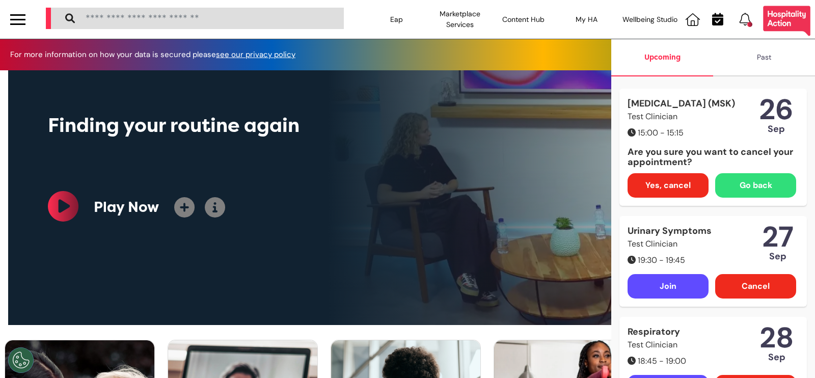
click at [665, 188] on span "Yes, cancel" at bounding box center [667, 185] width 45 height 12
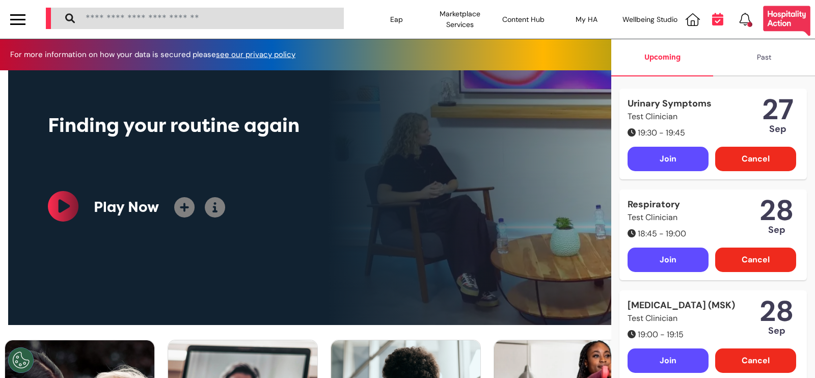
click at [717, 25] on icon at bounding box center [717, 19] width 11 height 13
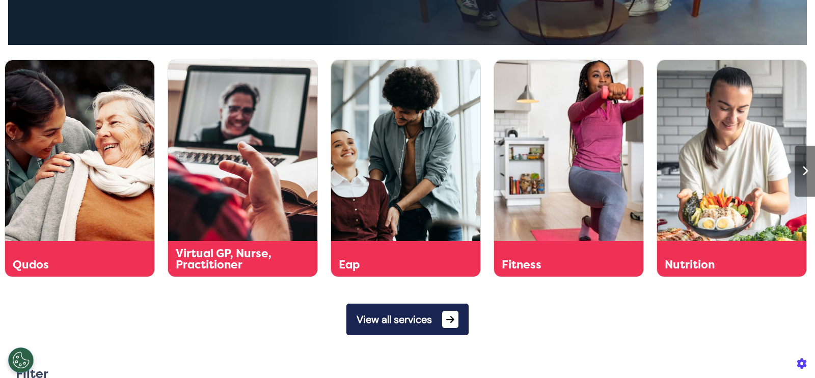
scroll to position [281, 0]
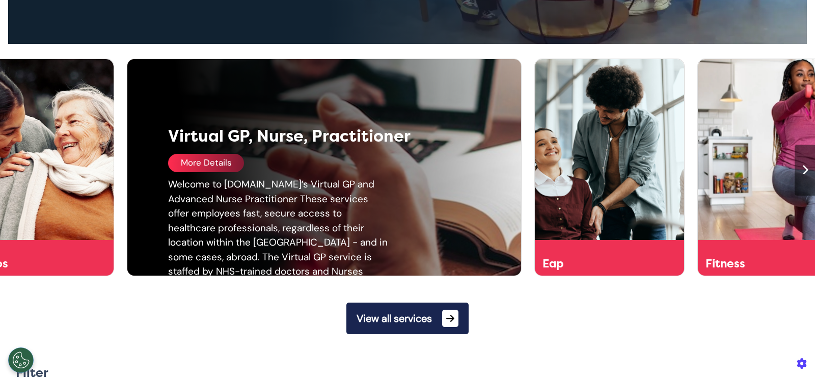
click at [202, 164] on div "More Details" at bounding box center [206, 163] width 76 height 18
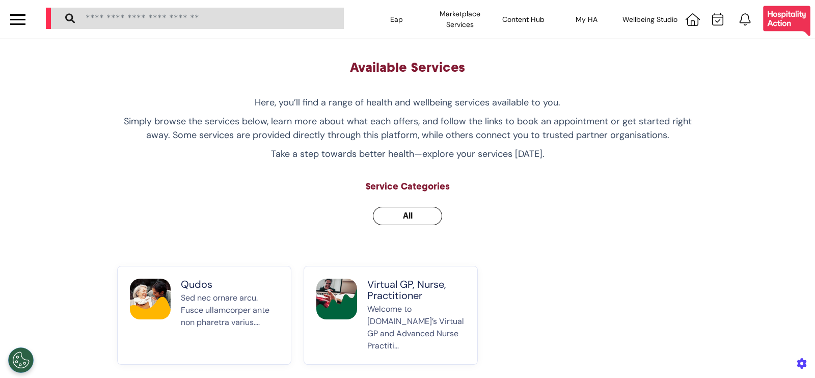
click at [415, 286] on p "Virtual GP, Nurse, Practitioner" at bounding box center [416, 290] width 98 height 22
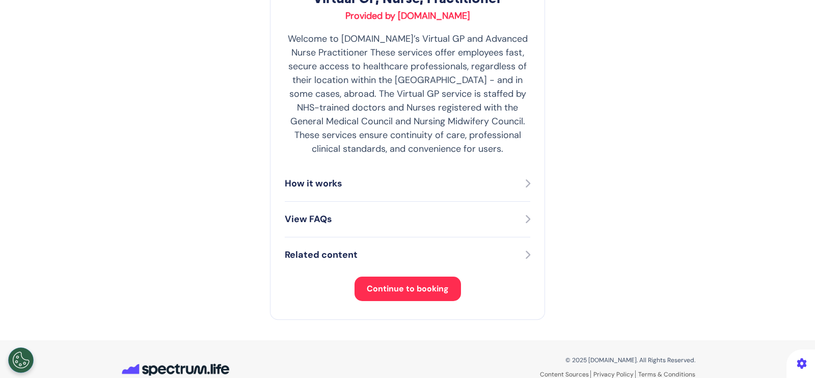
scroll to position [221, 0]
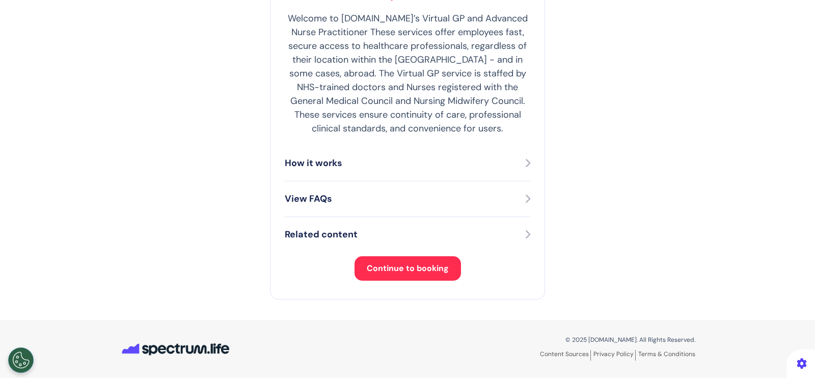
click at [412, 271] on span "Continue to booking" at bounding box center [408, 268] width 82 height 11
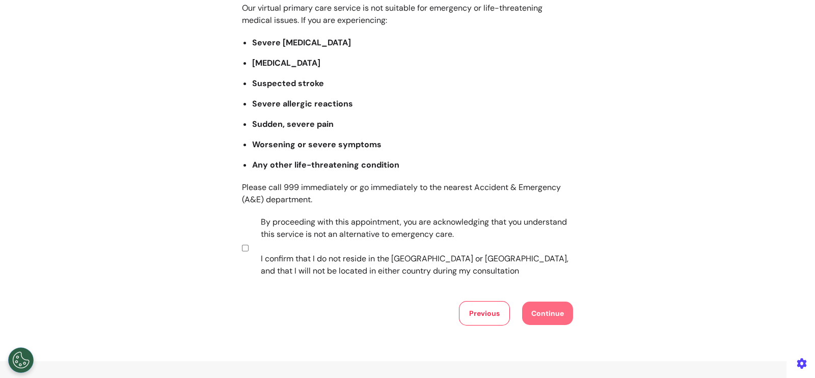
scroll to position [168, 0]
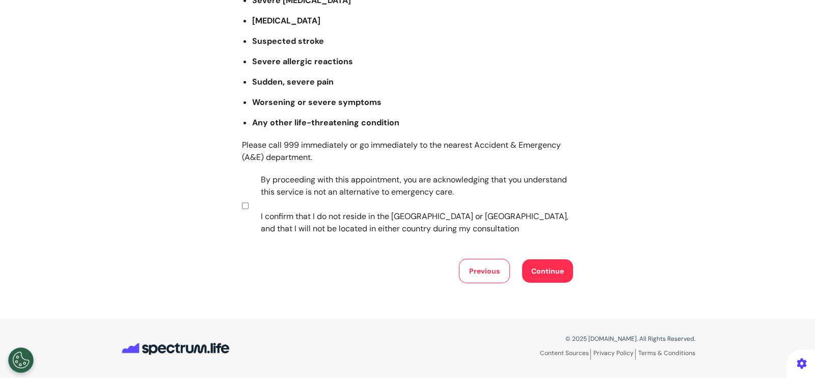
click at [550, 268] on button "Continue" at bounding box center [547, 270] width 51 height 23
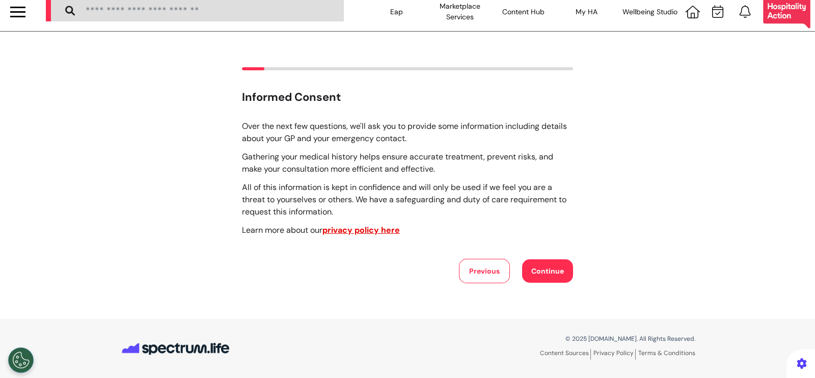
scroll to position [0, 0]
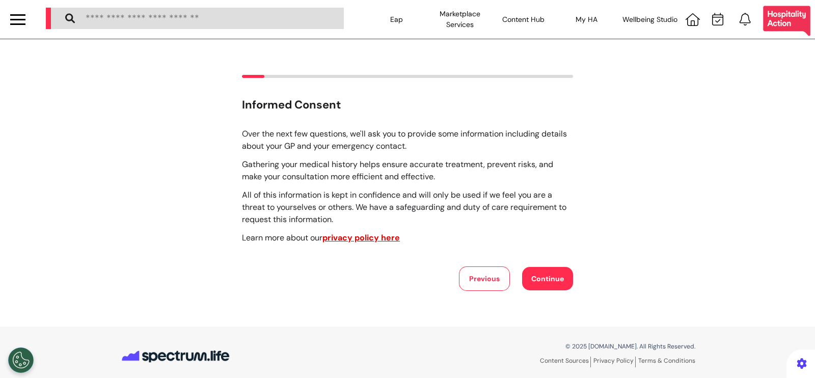
click at [535, 271] on button "Continue" at bounding box center [547, 278] width 51 height 23
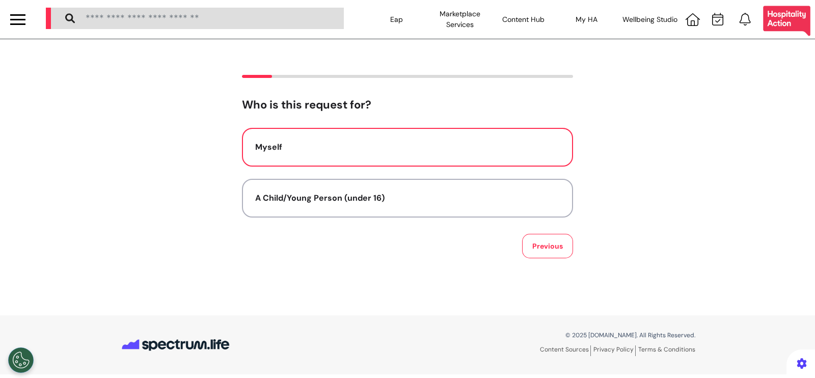
click at [363, 163] on button "Myself" at bounding box center [407, 147] width 331 height 39
select select "******"
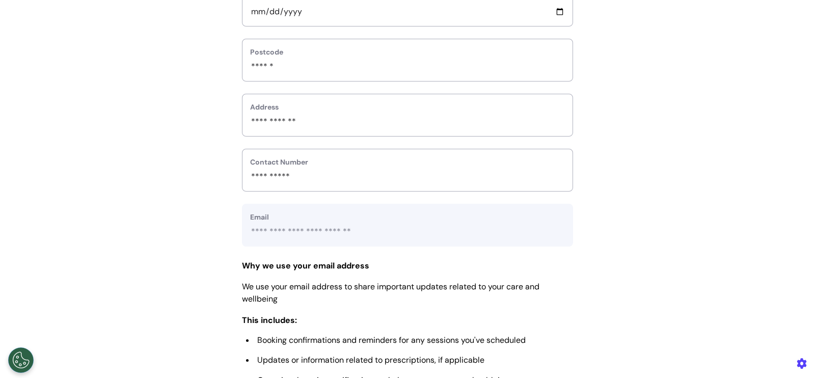
scroll to position [472, 0]
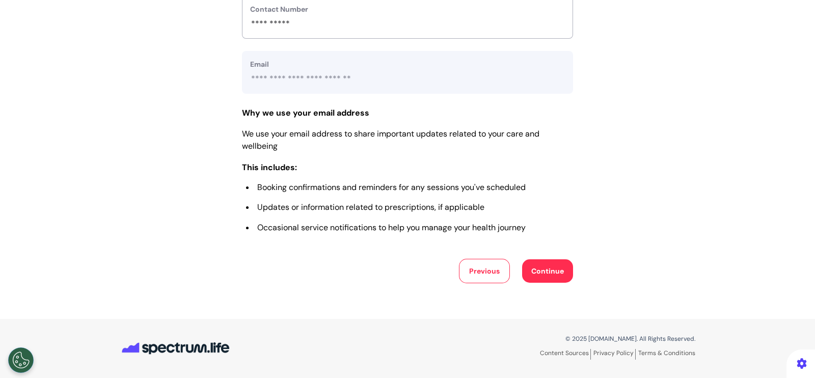
click at [541, 266] on button "Continue" at bounding box center [547, 270] width 51 height 23
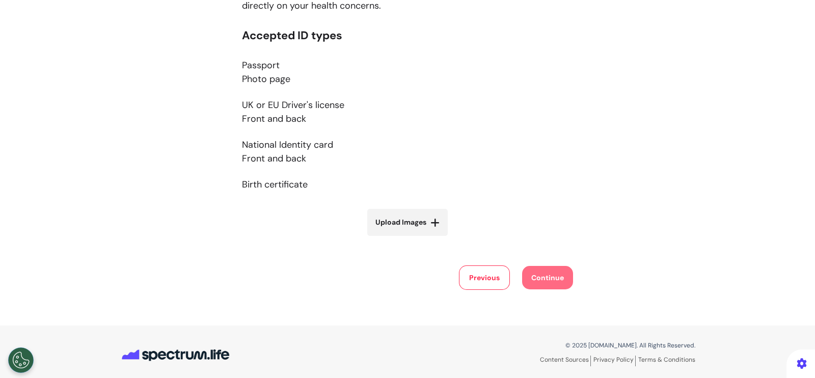
scroll to position [190, 0]
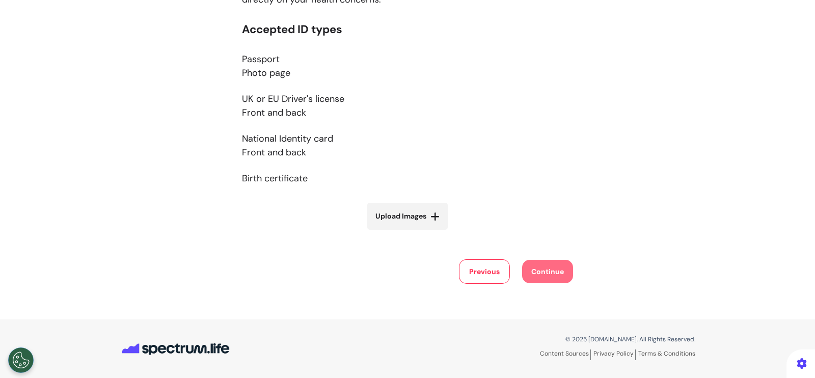
click at [419, 226] on label "Upload Images" at bounding box center [407, 216] width 80 height 27
click at [419, 232] on input "Upload Images" at bounding box center [407, 237] width 121 height 11
type input "**********"
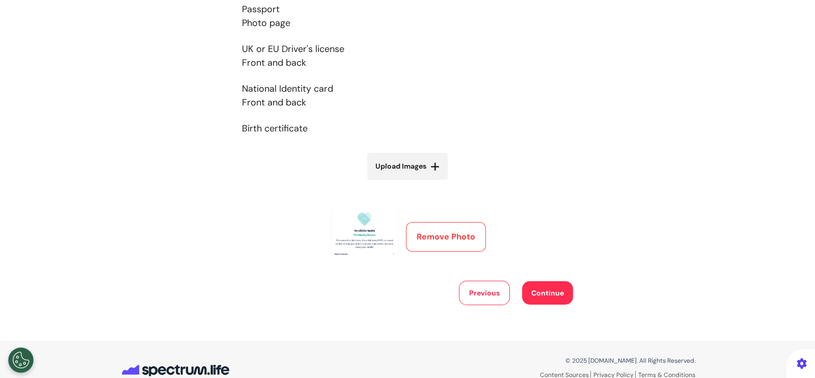
scroll to position [261, 0]
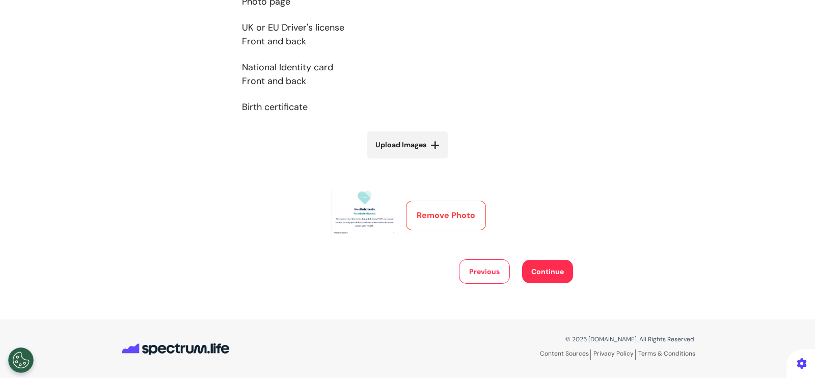
click at [539, 276] on button "Continue" at bounding box center [547, 271] width 51 height 23
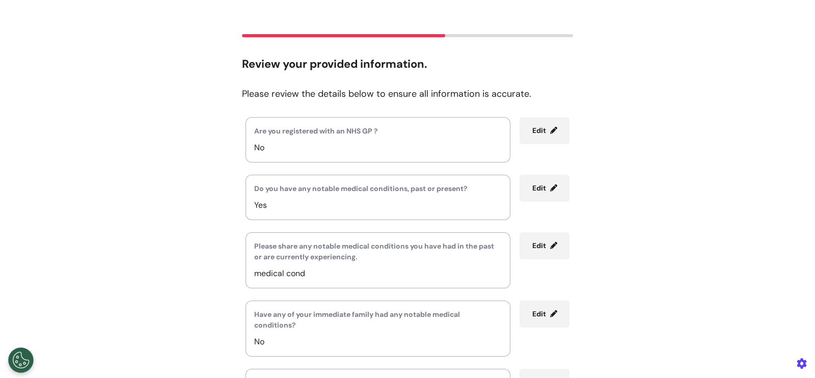
scroll to position [269, 0]
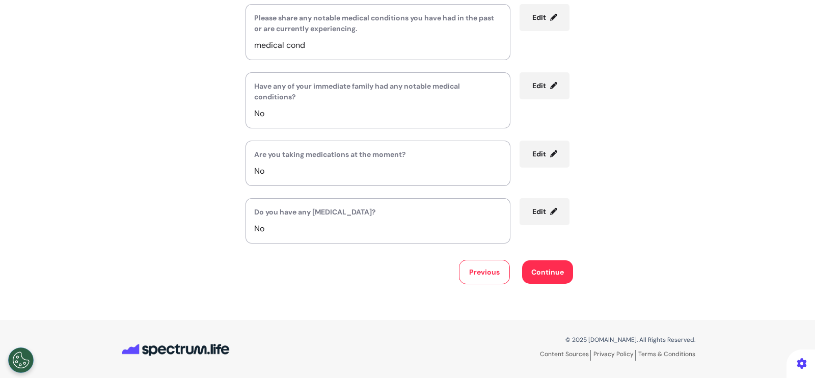
click at [527, 273] on button "Continue" at bounding box center [547, 271] width 51 height 23
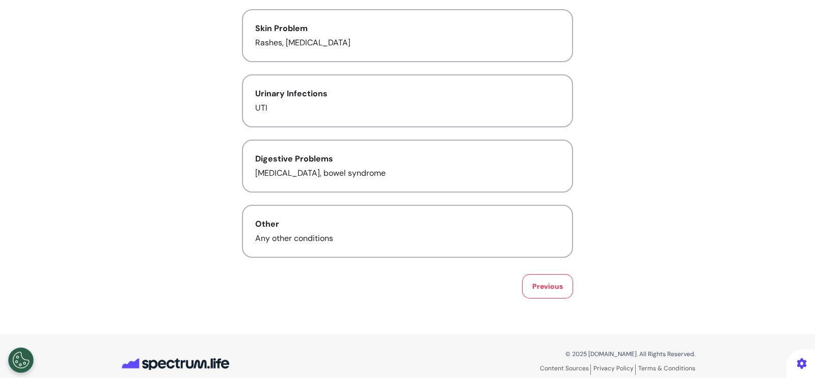
scroll to position [262, 0]
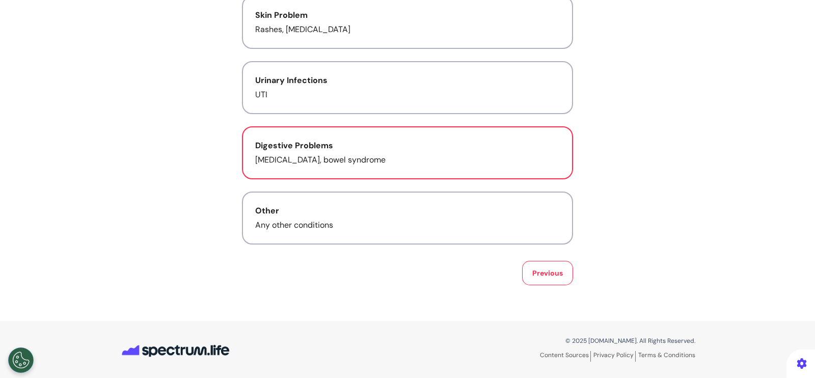
click at [475, 166] on button "Digestive Problems Acid reflux, bowel syndrome" at bounding box center [407, 152] width 331 height 53
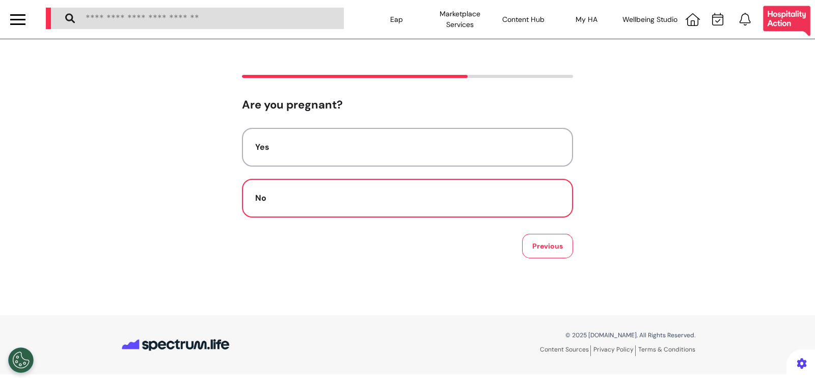
click at [495, 199] on div "No" at bounding box center [407, 198] width 305 height 12
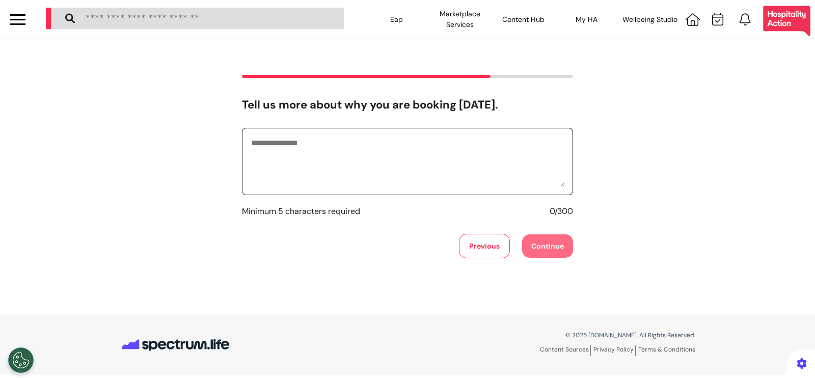
click at [485, 155] on textarea at bounding box center [407, 161] width 315 height 51
type textarea "******"
click at [555, 255] on button "Continue" at bounding box center [547, 245] width 51 height 23
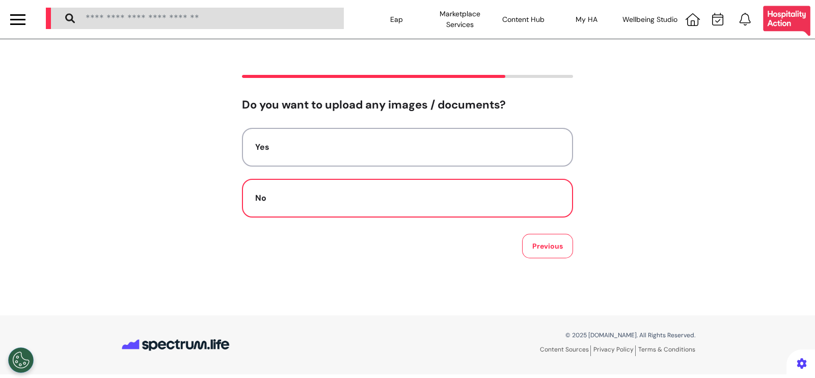
click at [448, 196] on div "No" at bounding box center [407, 198] width 305 height 12
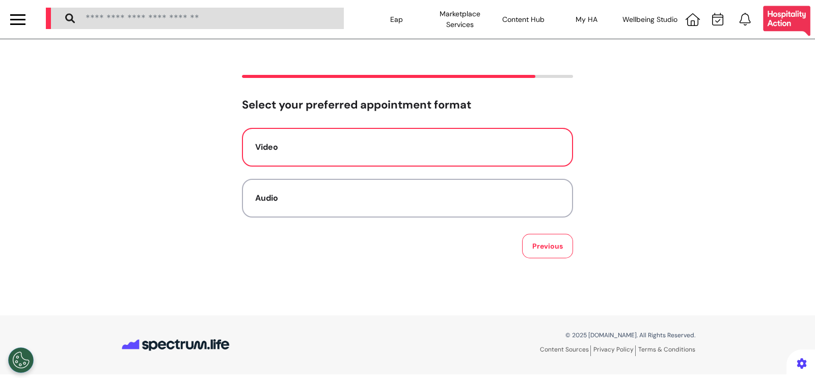
click at [437, 147] on div "Video" at bounding box center [407, 147] width 305 height 12
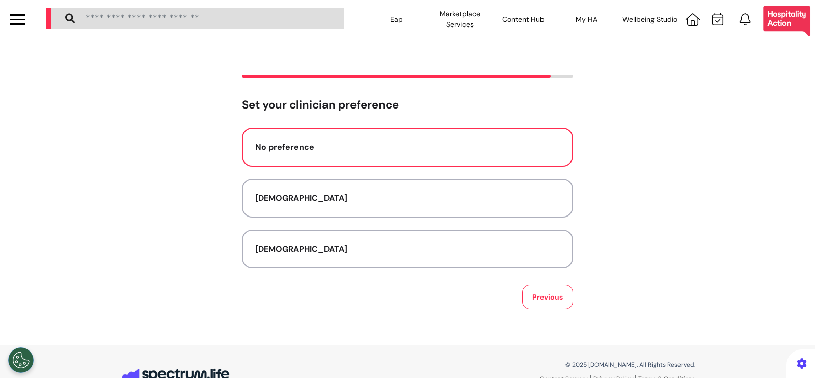
click at [438, 154] on button "No preference" at bounding box center [407, 147] width 331 height 39
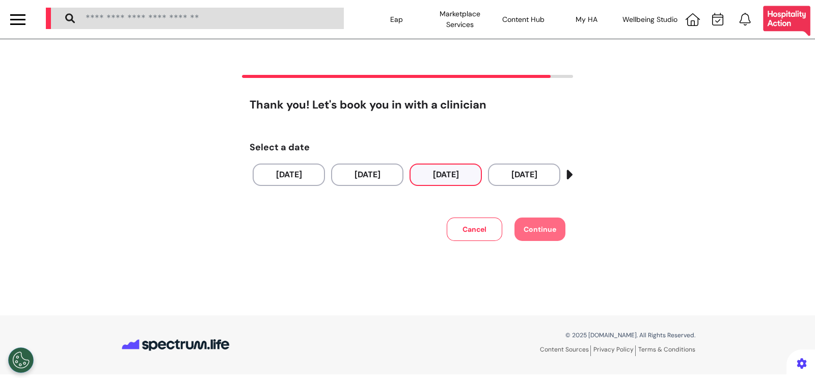
click at [465, 170] on button "28 Sep 2025" at bounding box center [445, 174] width 72 height 22
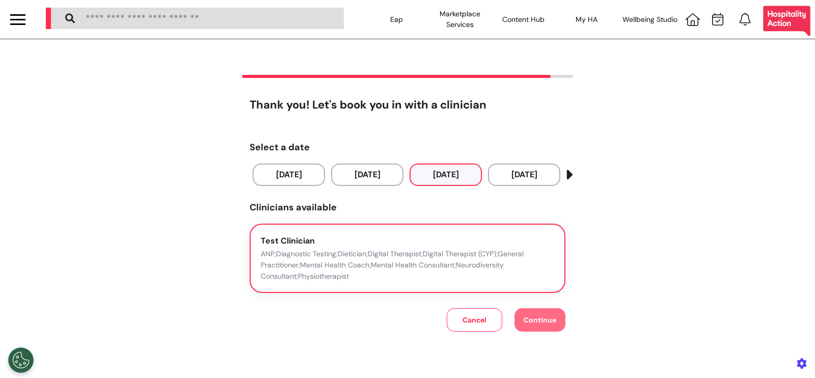
click at [370, 254] on p "ANP;Diagnostic Testing;Dietician;Digital Therapist;Digital Therapist (CYP);Gene…" at bounding box center [407, 265] width 293 height 34
click at [538, 317] on span "Continue" at bounding box center [540, 319] width 33 height 9
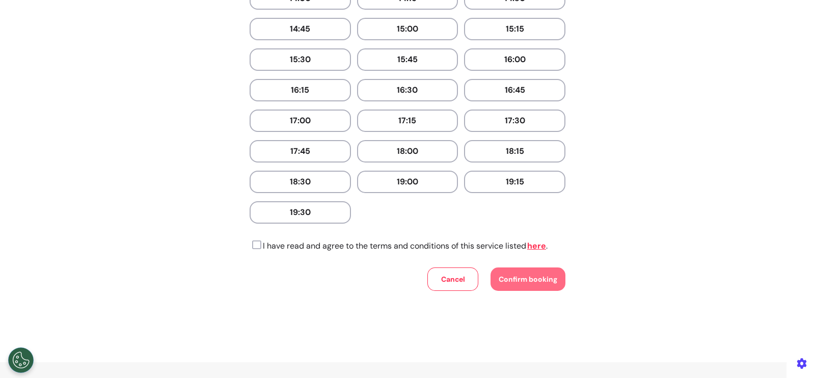
scroll to position [564, 0]
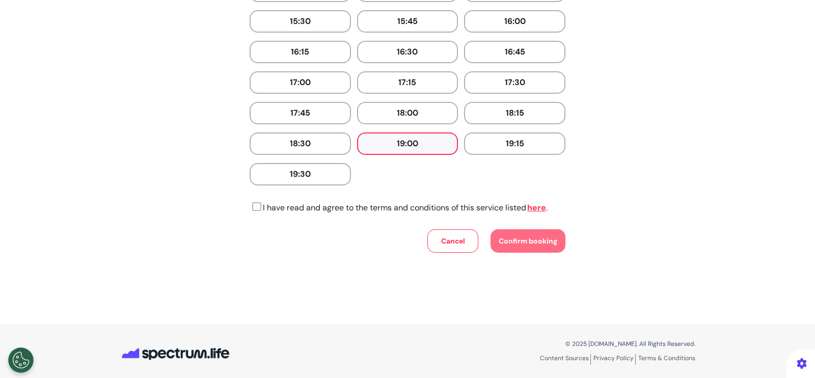
click at [430, 136] on button "19:00" at bounding box center [407, 143] width 101 height 22
click at [255, 202] on icon at bounding box center [256, 207] width 12 height 10
click at [490, 230] on button "Confirm booking" at bounding box center [527, 240] width 75 height 23
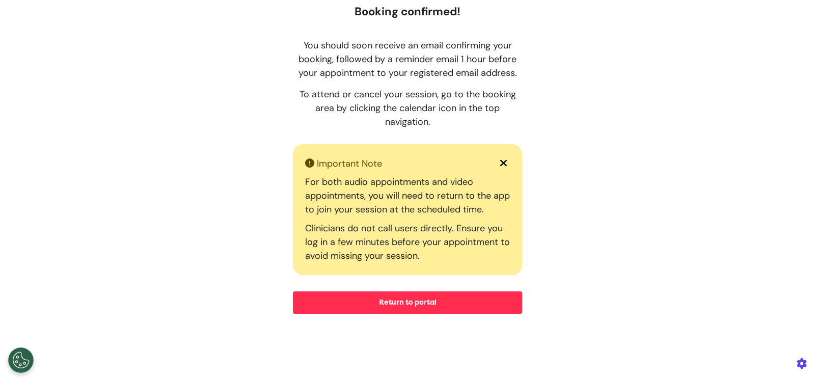
scroll to position [135, 0]
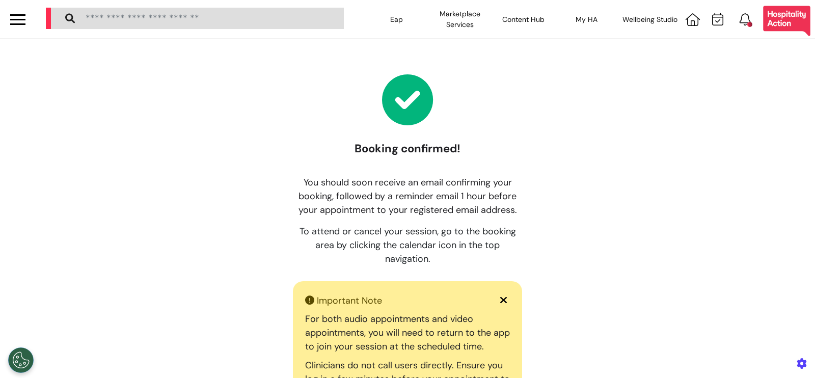
scroll to position [198, 0]
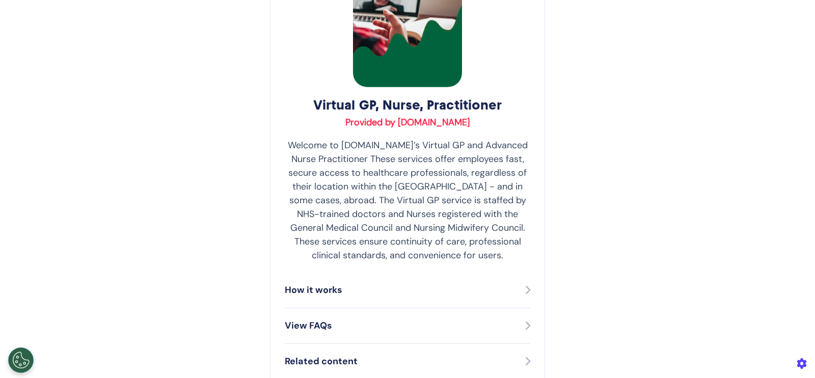
scroll to position [221, 0]
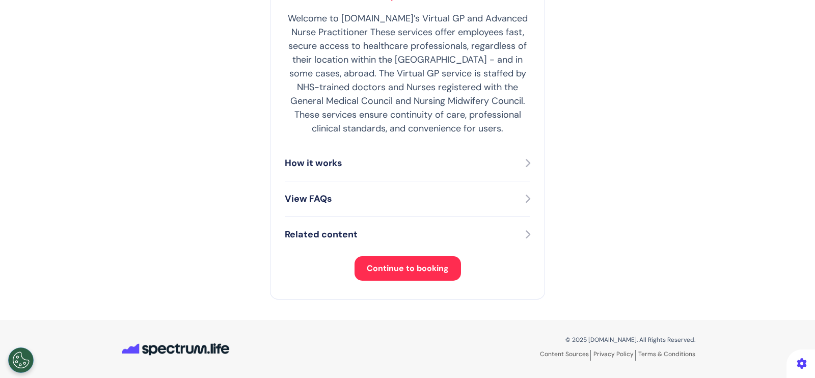
click at [404, 268] on span "Continue to booking" at bounding box center [408, 268] width 82 height 11
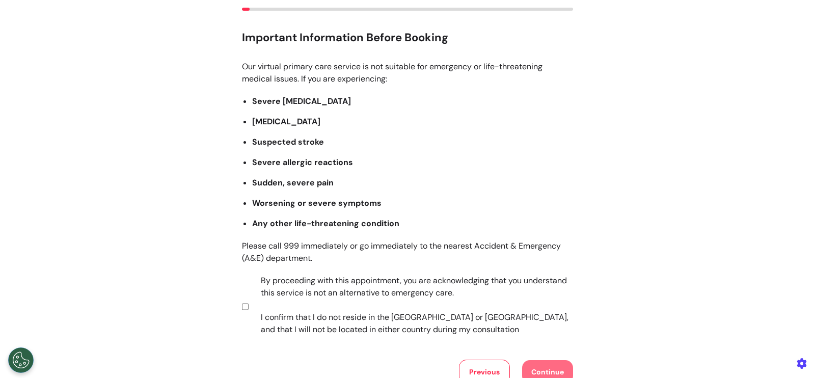
scroll to position [168, 0]
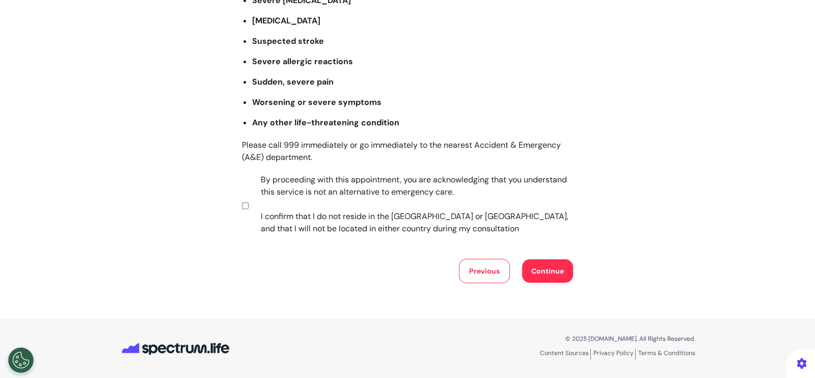
click at [535, 261] on button "Continue" at bounding box center [547, 270] width 51 height 23
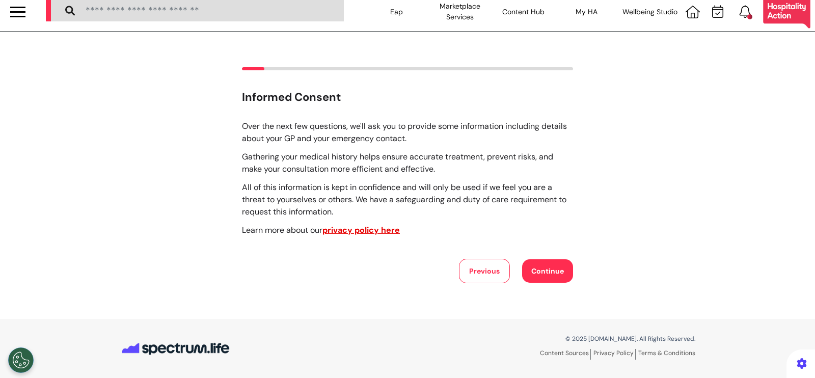
scroll to position [0, 0]
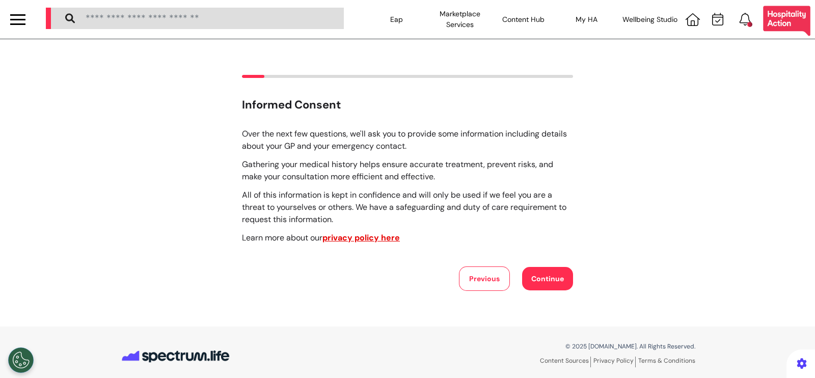
click at [535, 277] on button "Continue" at bounding box center [547, 278] width 51 height 23
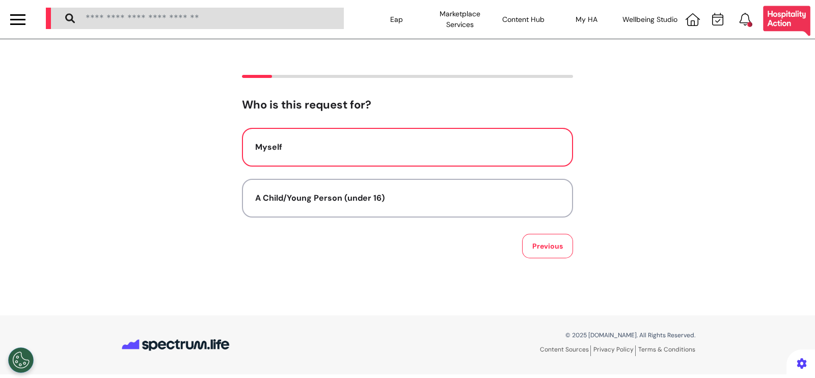
click at [420, 145] on div "Myself" at bounding box center [407, 147] width 305 height 12
select select "******"
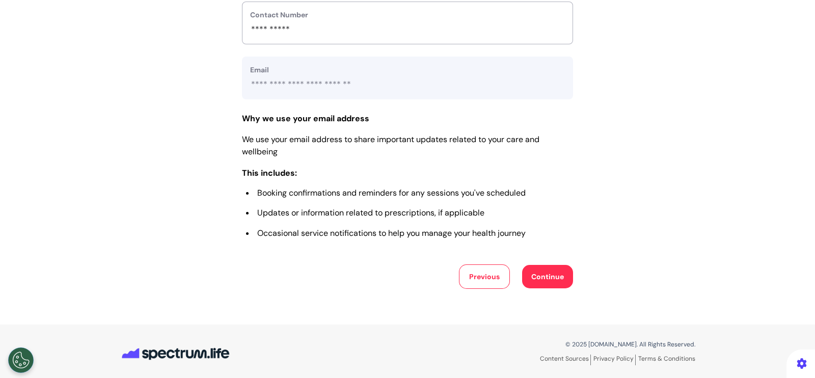
scroll to position [472, 0]
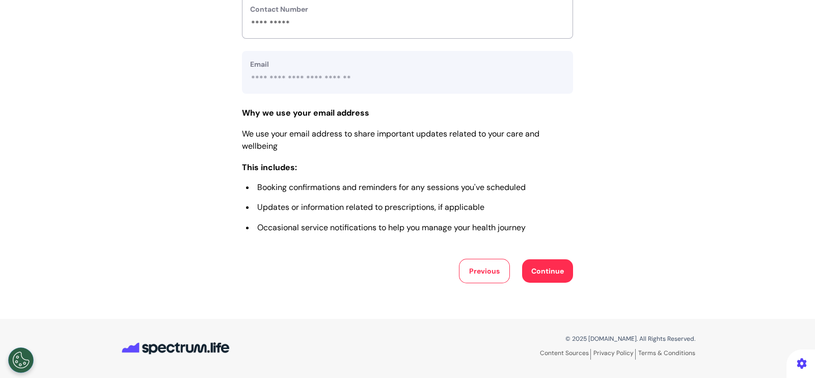
click at [545, 268] on button "Continue" at bounding box center [547, 270] width 51 height 23
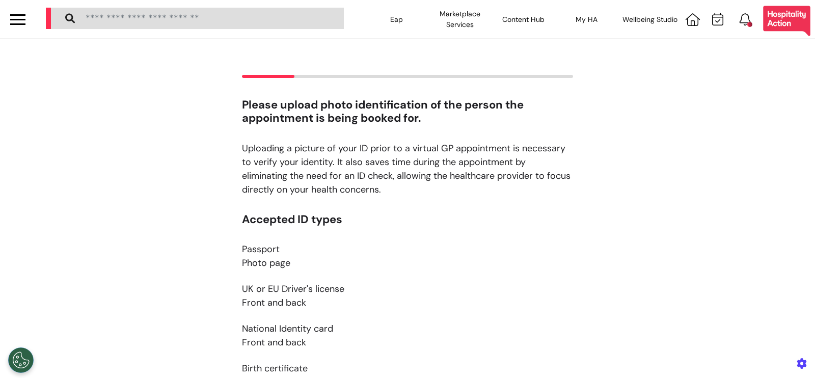
scroll to position [190, 0]
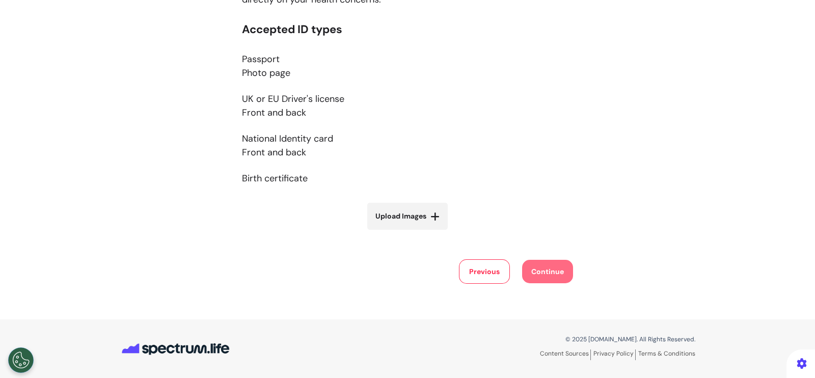
click at [400, 213] on span "Upload Images" at bounding box center [400, 216] width 51 height 11
click at [400, 232] on input "Upload Images" at bounding box center [407, 237] width 121 height 11
type input "**********"
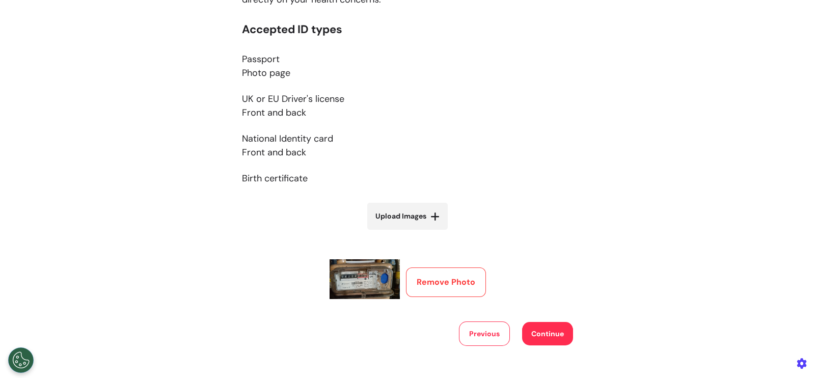
click at [554, 335] on button "Continue" at bounding box center [547, 333] width 51 height 23
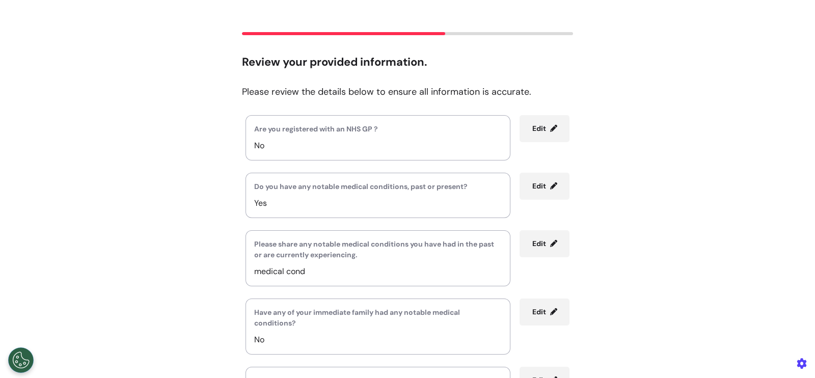
scroll to position [269, 0]
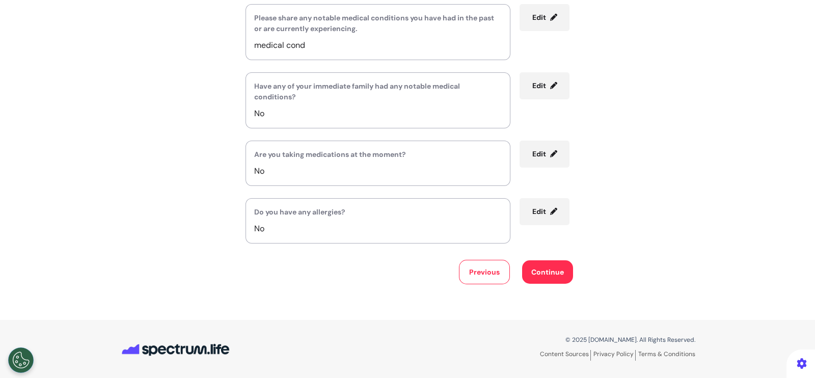
click at [538, 273] on button "Continue" at bounding box center [547, 271] width 51 height 23
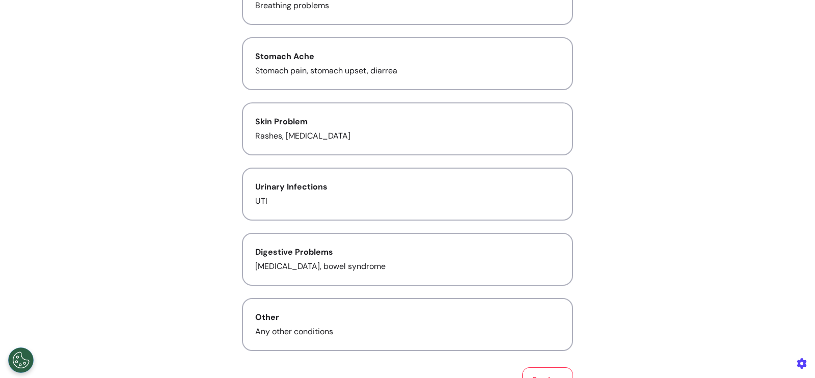
scroll to position [156, 0]
